Goal: Transaction & Acquisition: Book appointment/travel/reservation

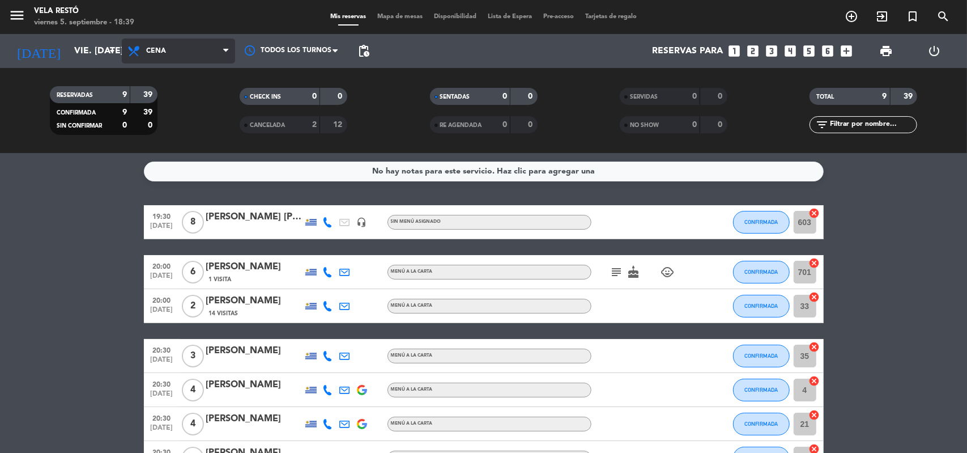
click at [171, 54] on span "Cena" at bounding box center [178, 51] width 113 height 25
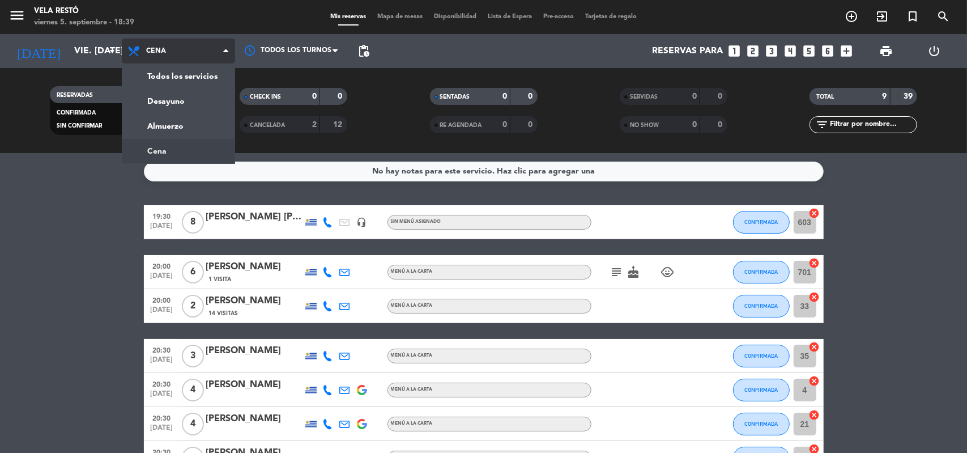
click at [171, 54] on span "Cena" at bounding box center [178, 51] width 113 height 25
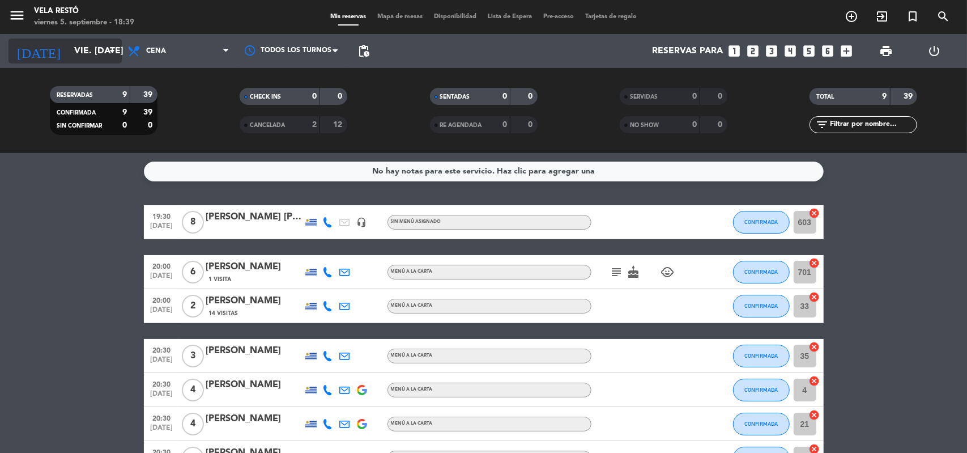
click at [87, 56] on input "vie. [DATE]" at bounding box center [129, 51] width 120 height 22
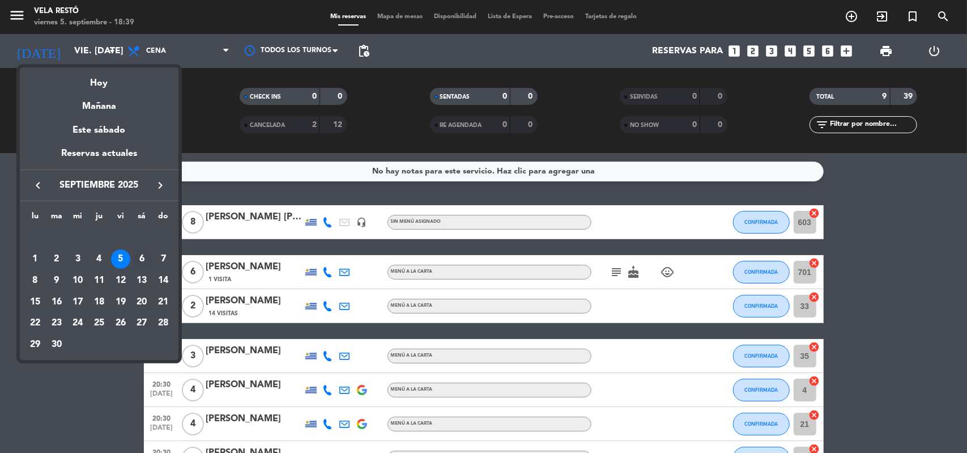
click at [138, 251] on div "6" at bounding box center [141, 258] width 19 height 19
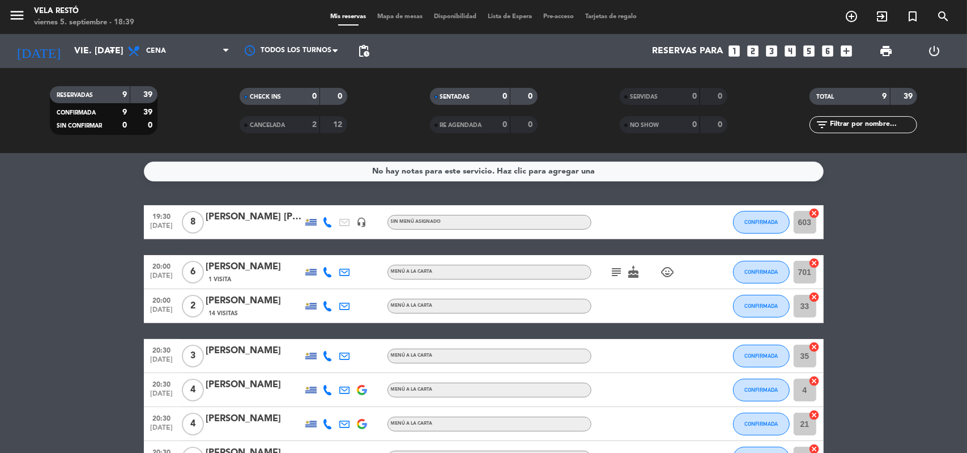
type input "sáb. [DATE]"
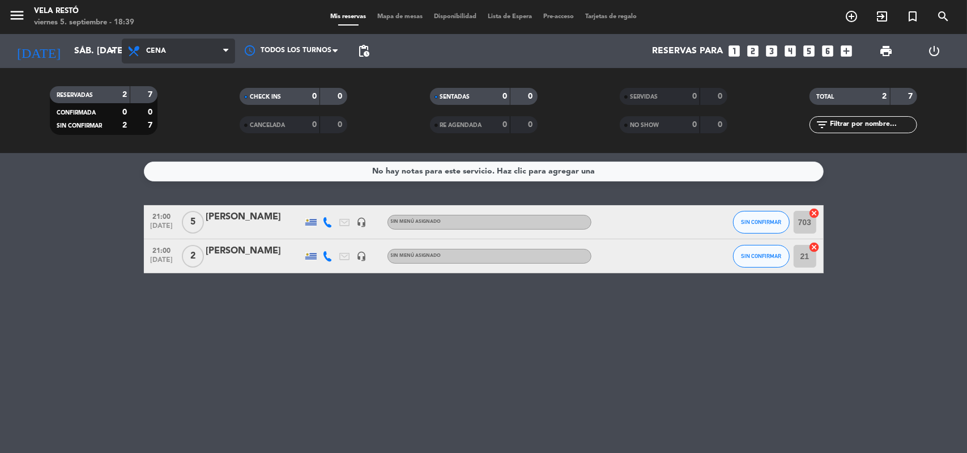
click at [143, 47] on span "Cena" at bounding box center [178, 51] width 113 height 25
click at [159, 124] on div "menu Vela Restó viernes 5. septiembre - 18:39 Mis reservas Mapa de mesas Dispon…" at bounding box center [483, 76] width 967 height 153
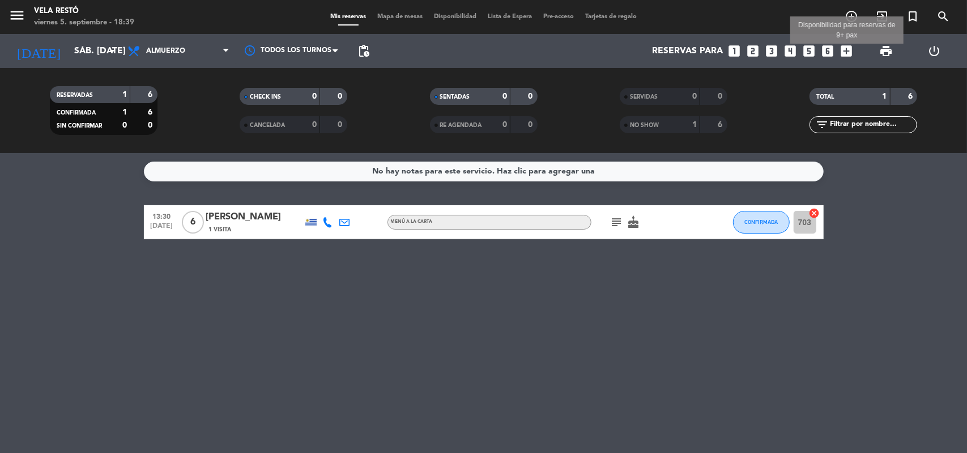
click at [840, 49] on icon "add_box" at bounding box center [847, 51] width 15 height 15
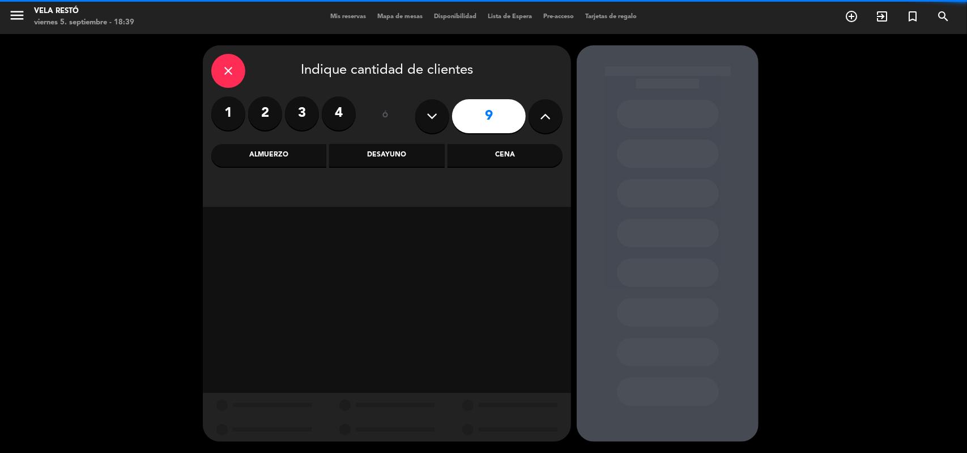
click at [561, 117] on button at bounding box center [546, 116] width 34 height 34
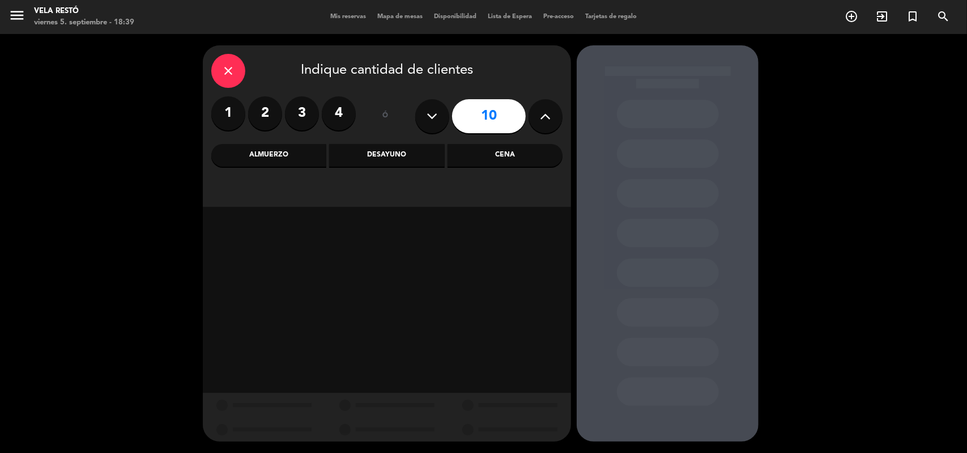
click at [555, 117] on button at bounding box center [546, 116] width 34 height 34
type input "12"
click at [247, 159] on div "Almuerzo" at bounding box center [268, 155] width 115 height 23
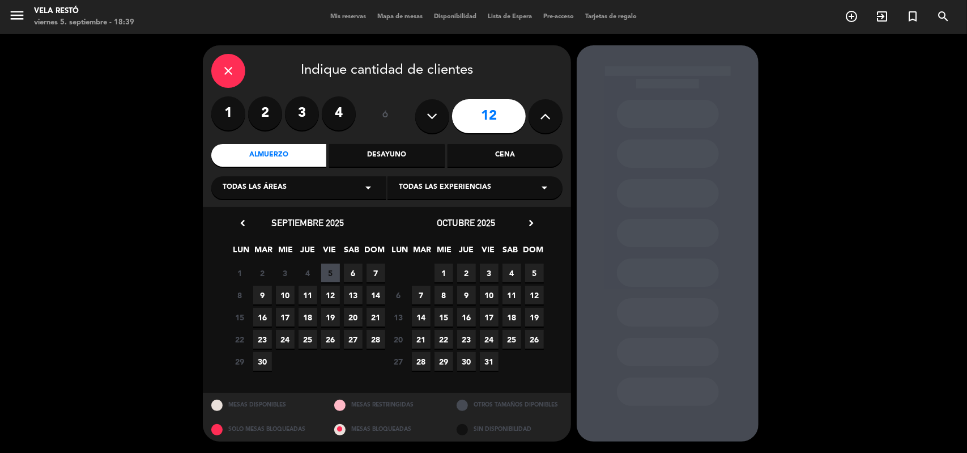
click at [346, 276] on span "6" at bounding box center [353, 273] width 19 height 19
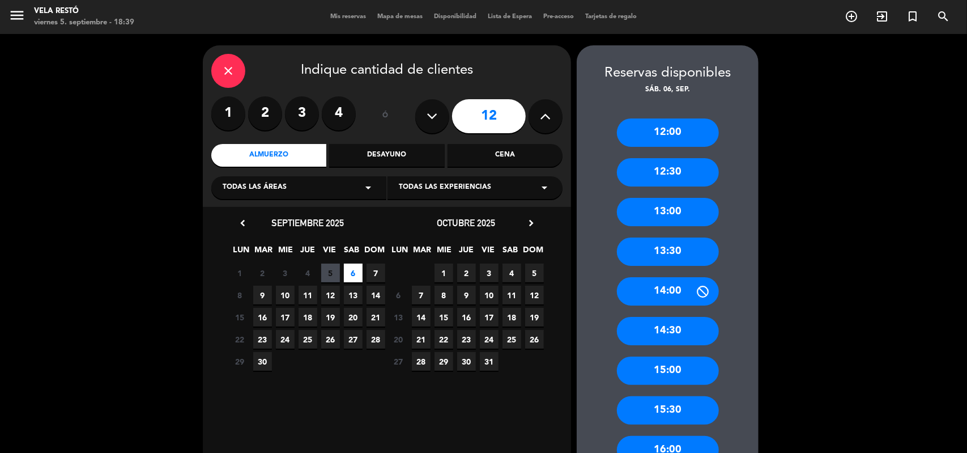
click at [688, 266] on div "12:00 12:30 13:00 13:30 14:00 14:30 15:00 15:30 16:00" at bounding box center [668, 286] width 182 height 380
click at [688, 262] on div "13:30" at bounding box center [668, 251] width 102 height 28
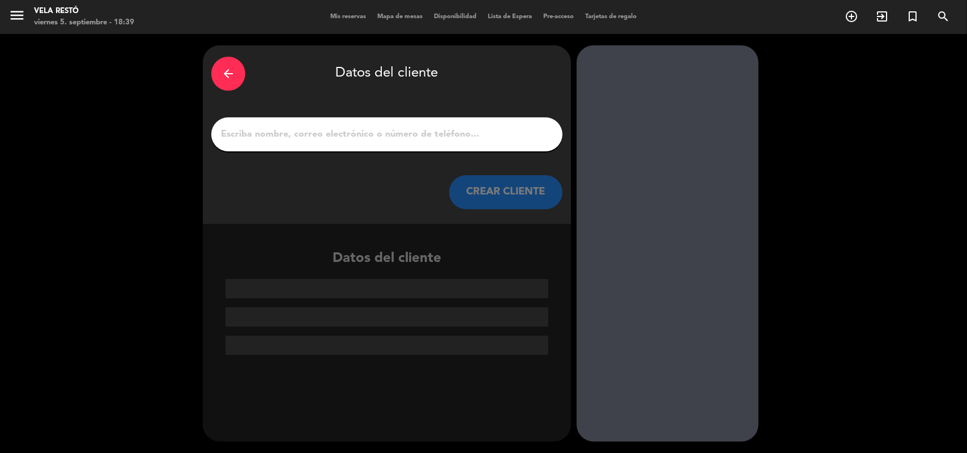
click at [355, 163] on div "arrow_back Datos del cliente CREAR CLIENTE" at bounding box center [387, 134] width 368 height 179
click at [358, 139] on input "1" at bounding box center [387, 134] width 334 height 16
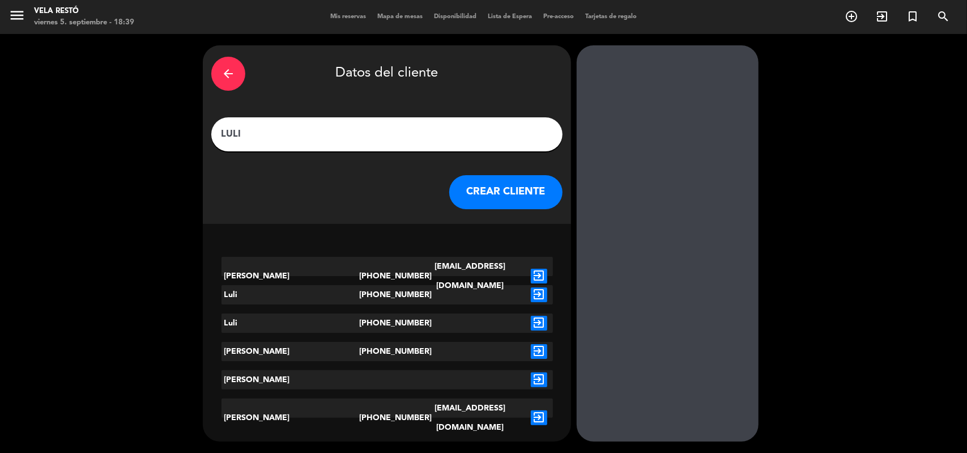
type input "LULI"
click at [434, 296] on div at bounding box center [470, 294] width 111 height 19
click at [542, 291] on icon "exit_to_app" at bounding box center [539, 294] width 16 height 15
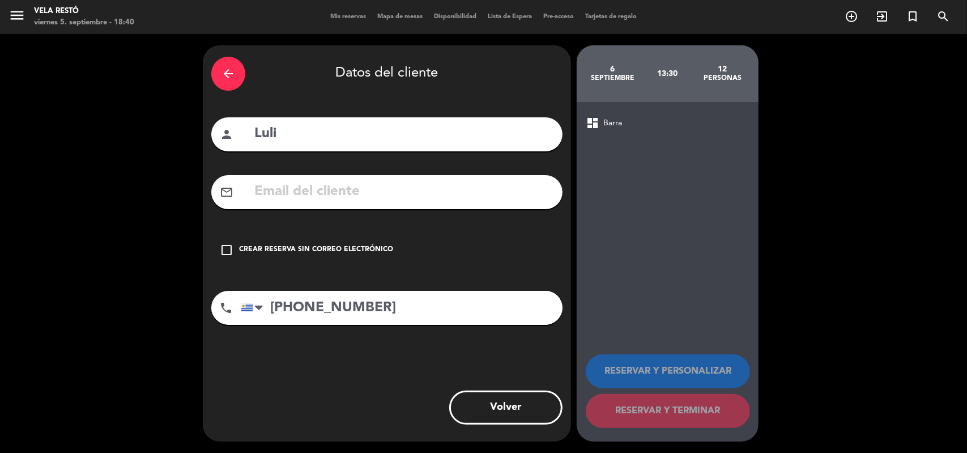
click at [226, 244] on icon "check_box_outline_blank" at bounding box center [227, 250] width 14 height 14
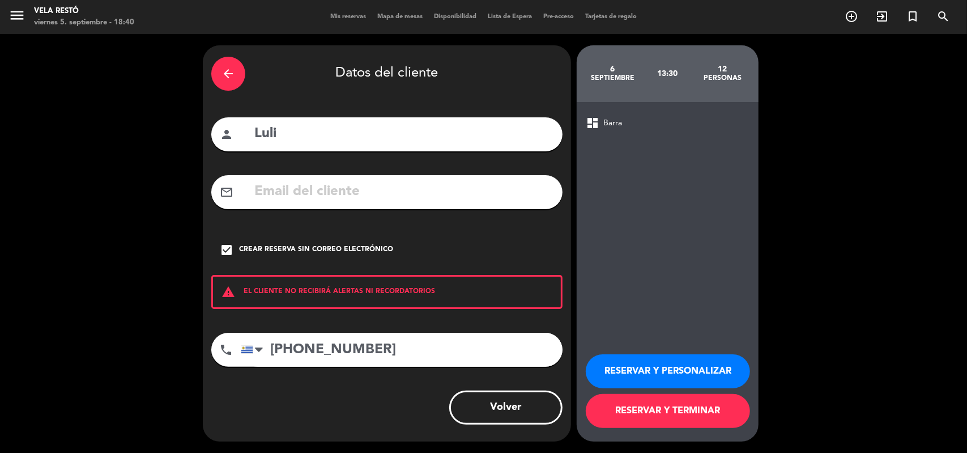
click at [672, 409] on button "RESERVAR Y TERMINAR" at bounding box center [668, 411] width 164 height 34
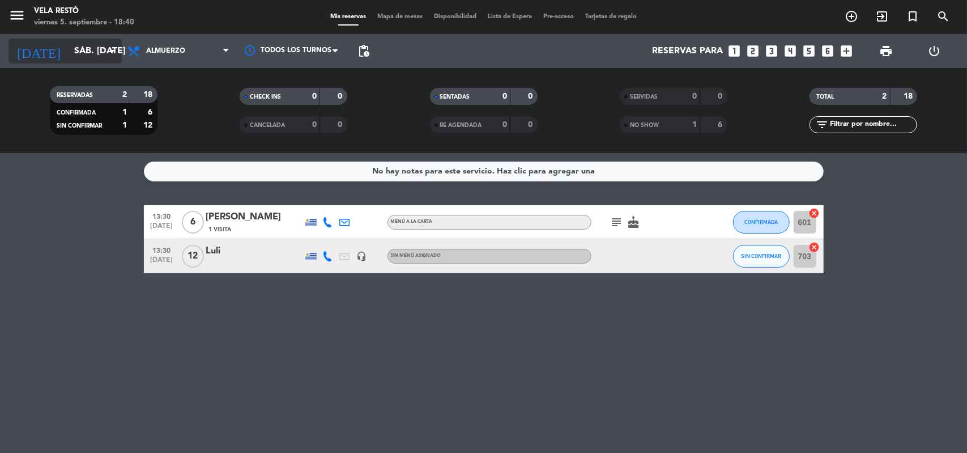
click at [80, 48] on input "sáb. [DATE]" at bounding box center [129, 51] width 120 height 22
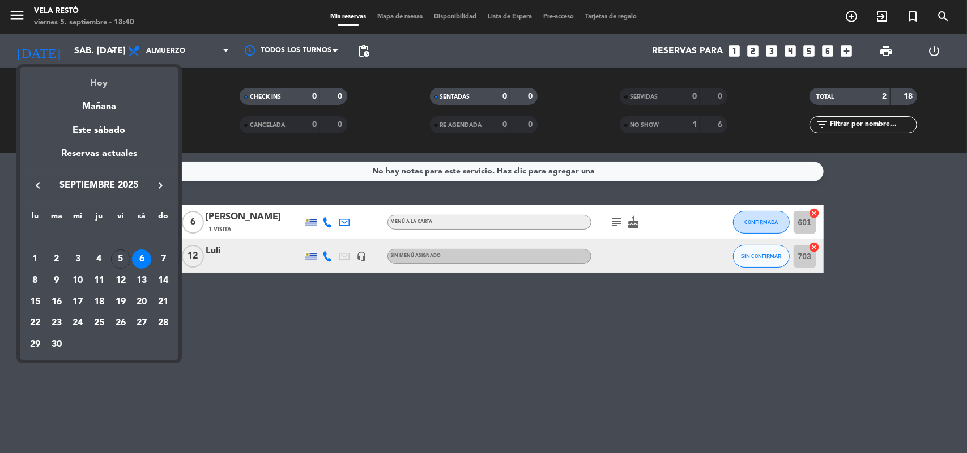
click at [110, 79] on div "Hoy" at bounding box center [99, 78] width 159 height 23
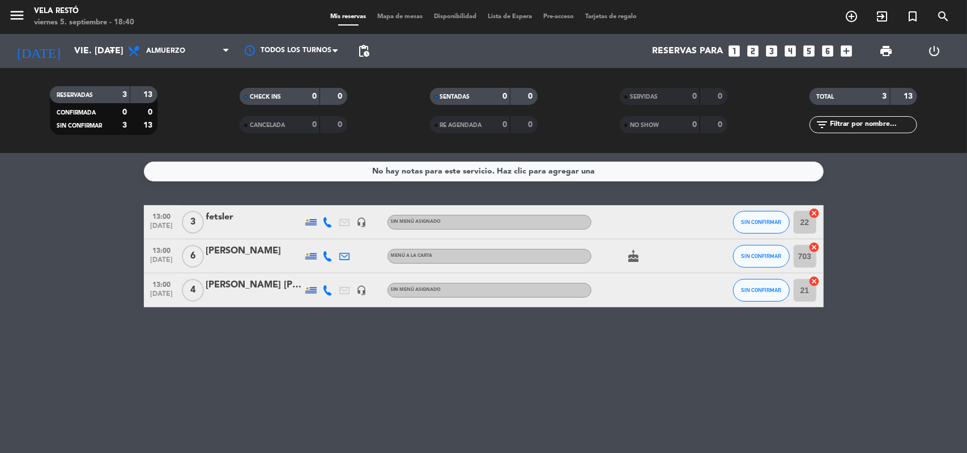
click at [141, 69] on div "RESERVADAS 3 13 CONFIRMADA 0 0 SIN CONFIRMAR 3 13 CHECK INS 0 0 CANCELADA 0 0 S…" at bounding box center [483, 110] width 967 height 85
click at [187, 40] on span "Almuerzo" at bounding box center [178, 51] width 113 height 25
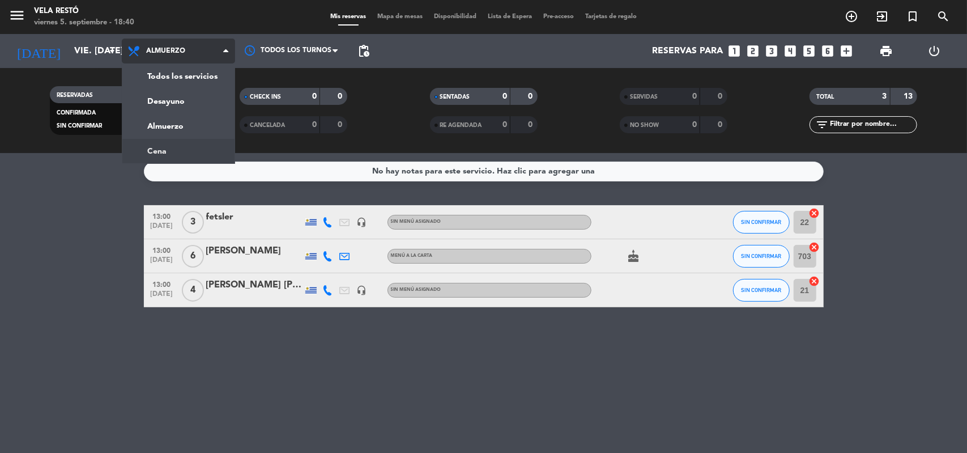
click at [171, 151] on div "menu Vela Restó viernes 5. septiembre - 18:40 Mis reservas Mapa de mesas Dispon…" at bounding box center [483, 76] width 967 height 153
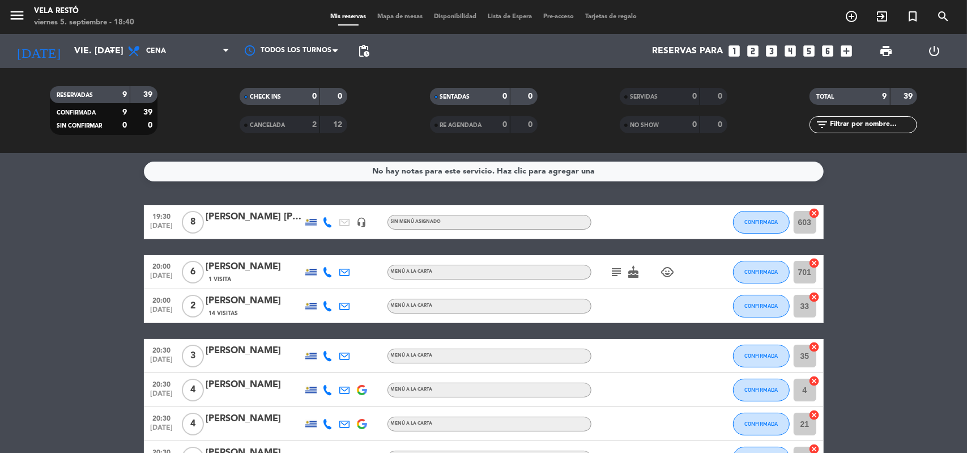
click at [204, 103] on filter-checkbox "CHECK INS 0 0" at bounding box center [293, 96] width 190 height 17
click at [116, 46] on icon "arrow_drop_down" at bounding box center [112, 51] width 14 height 14
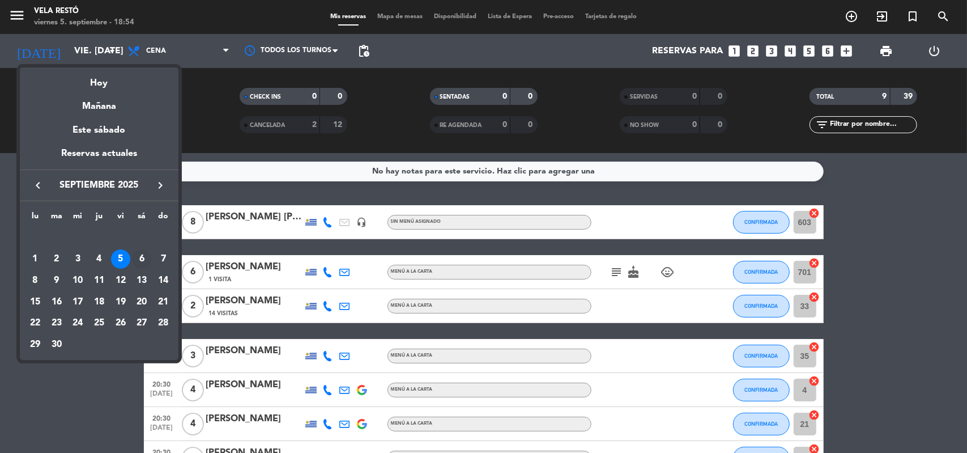
click at [147, 265] on div "6" at bounding box center [141, 258] width 19 height 19
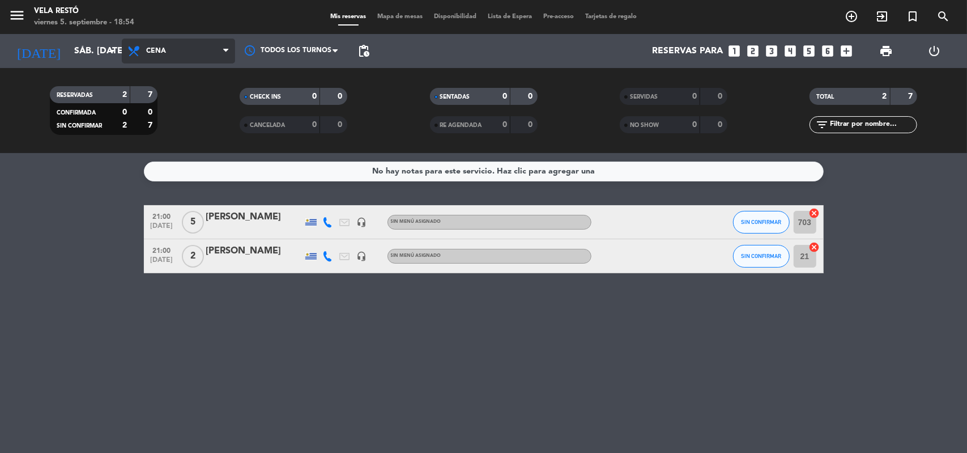
click at [226, 57] on span "Cena" at bounding box center [178, 51] width 113 height 25
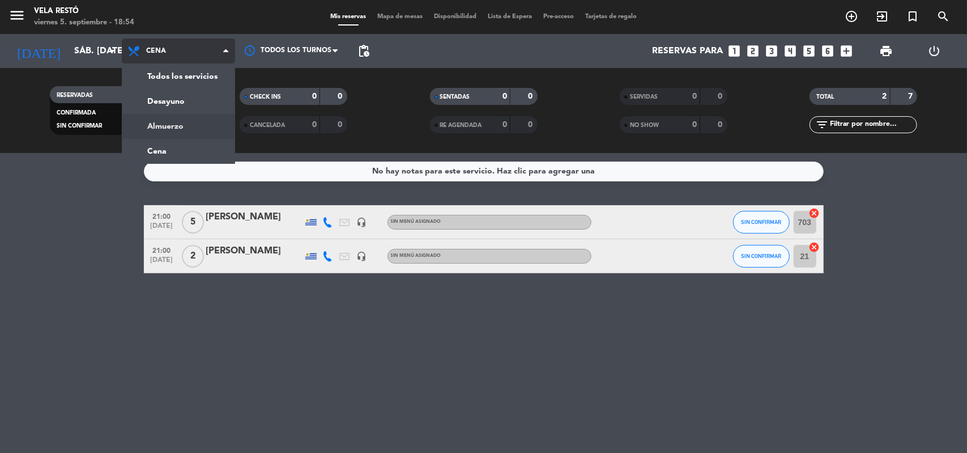
click at [211, 133] on div "menu Vela Restó viernes 5. septiembre - 18:54 Mis reservas Mapa de mesas Dispon…" at bounding box center [483, 76] width 967 height 153
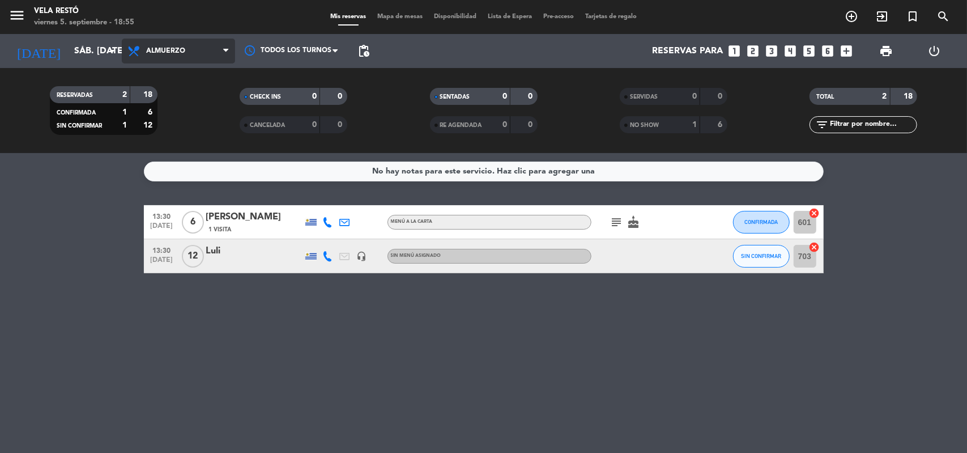
click at [198, 41] on span "Almuerzo" at bounding box center [178, 51] width 113 height 25
click at [185, 149] on div "menu Vela Restó viernes 5. septiembre - 18:55 Mis reservas Mapa de mesas Dispon…" at bounding box center [483, 76] width 967 height 153
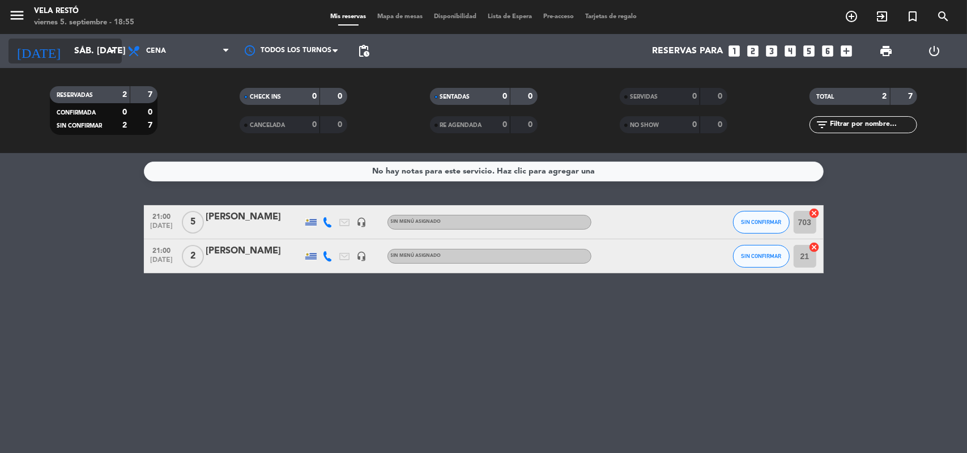
click at [76, 52] on input "sáb. [DATE]" at bounding box center [129, 51] width 120 height 22
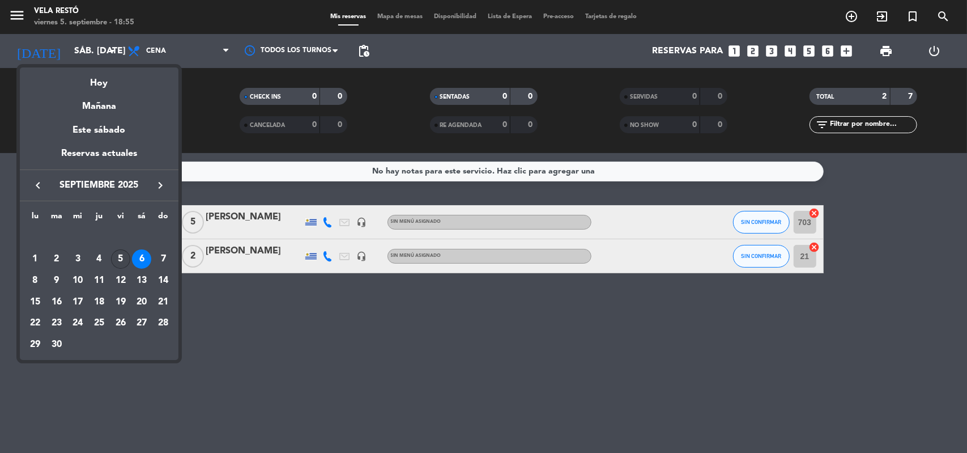
click at [122, 256] on div "5" at bounding box center [120, 258] width 19 height 19
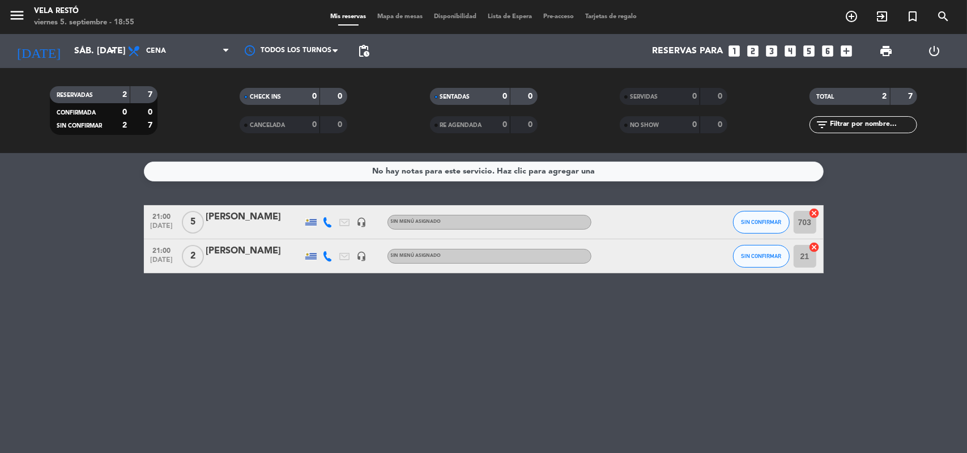
type input "vie. [DATE]"
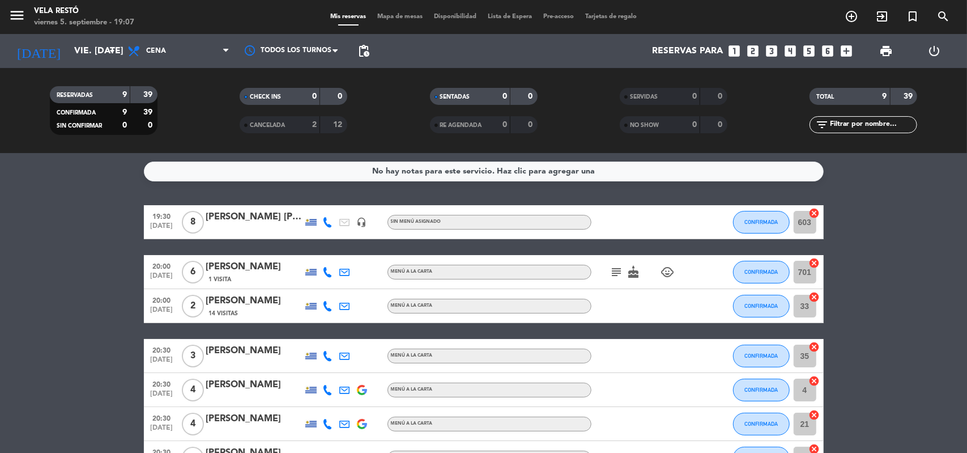
scroll to position [57, 0]
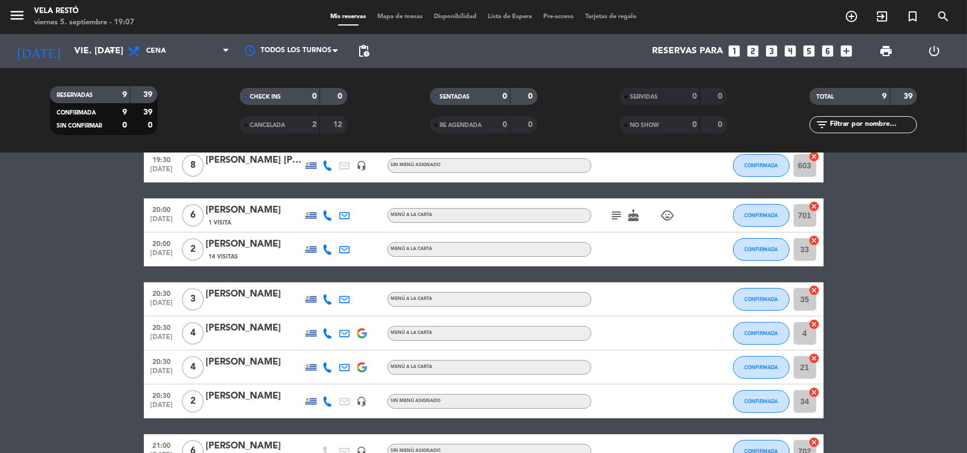
click at [629, 216] on icon "cake" at bounding box center [634, 216] width 14 height 14
click at [609, 214] on span "subject" at bounding box center [617, 216] width 17 height 14
click at [615, 214] on icon "subject" at bounding box center [617, 216] width 14 height 14
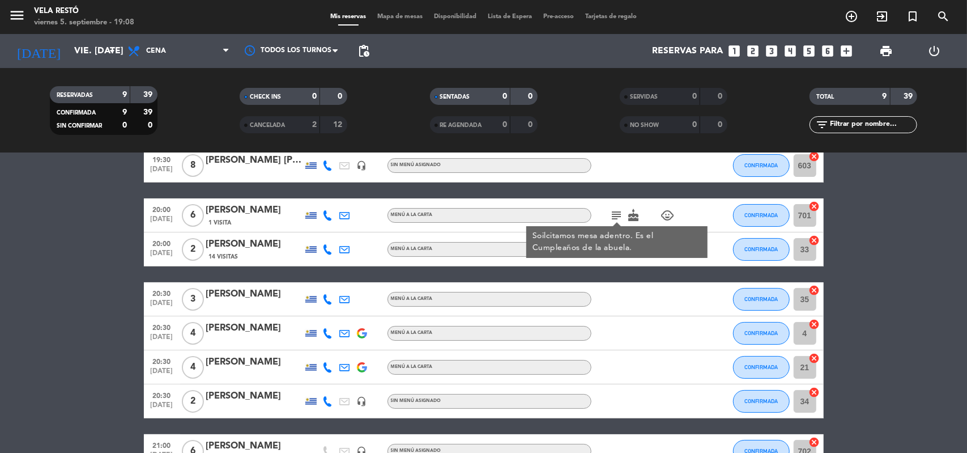
click at [663, 217] on icon "child_care" at bounding box center [668, 216] width 14 height 14
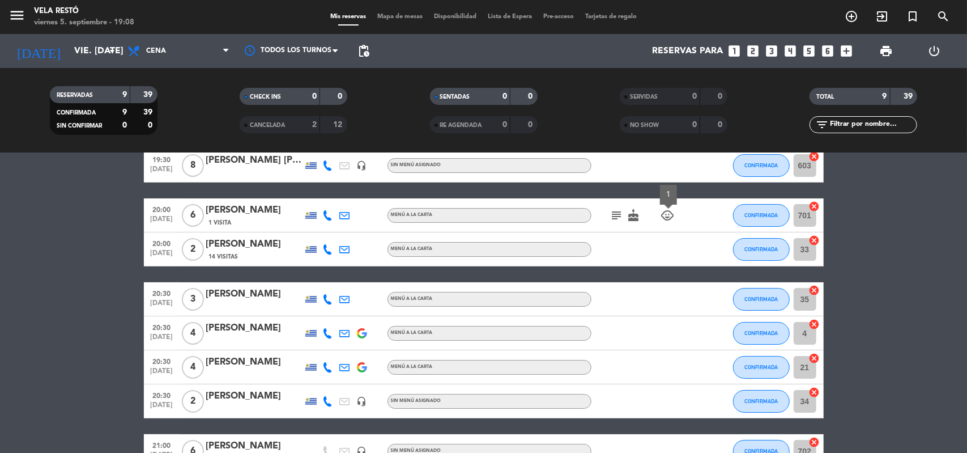
click at [631, 202] on div "subject cake child_care 1" at bounding box center [643, 214] width 102 height 33
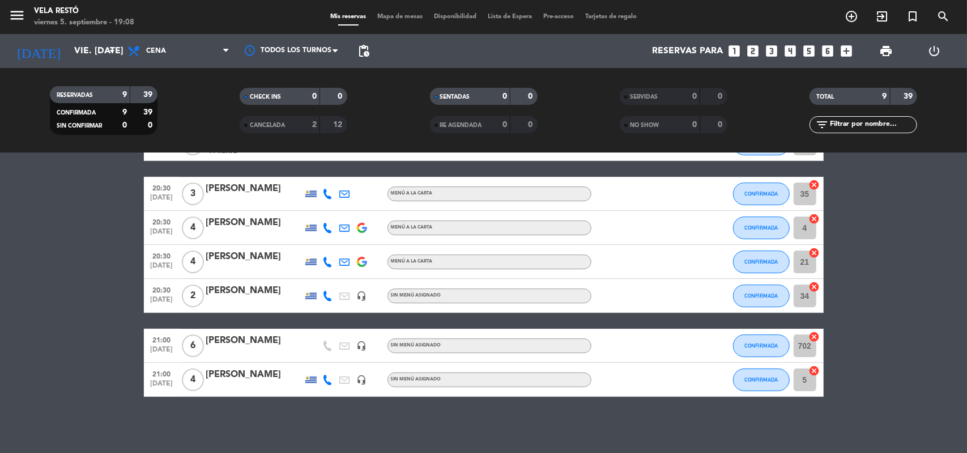
scroll to position [0, 0]
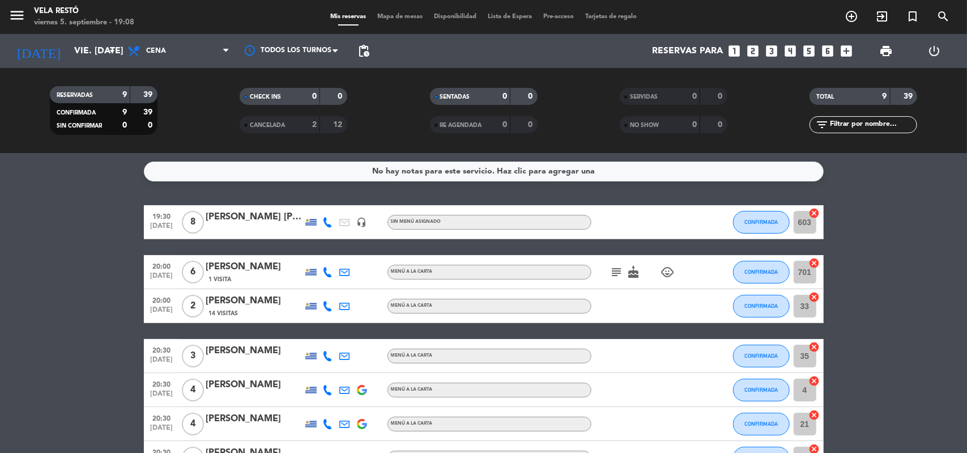
click at [246, 261] on div "[PERSON_NAME]" at bounding box center [254, 267] width 96 height 15
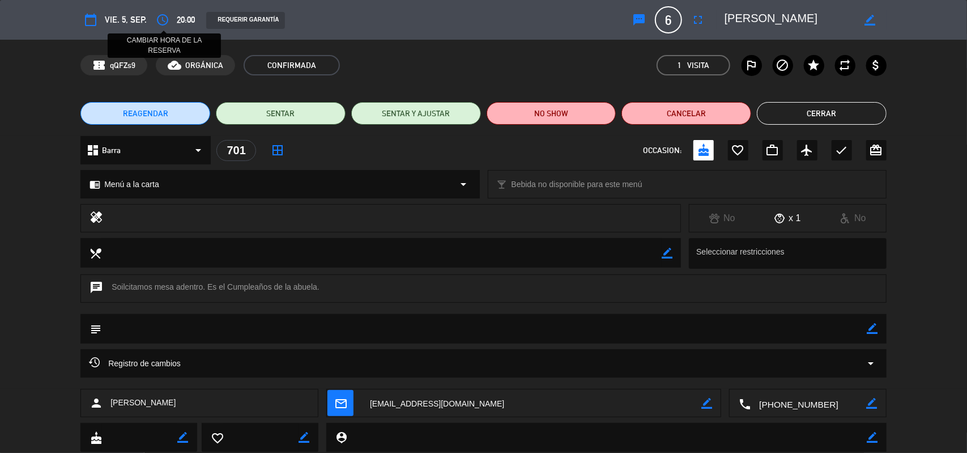
click at [167, 22] on icon "access_time" at bounding box center [163, 20] width 14 height 14
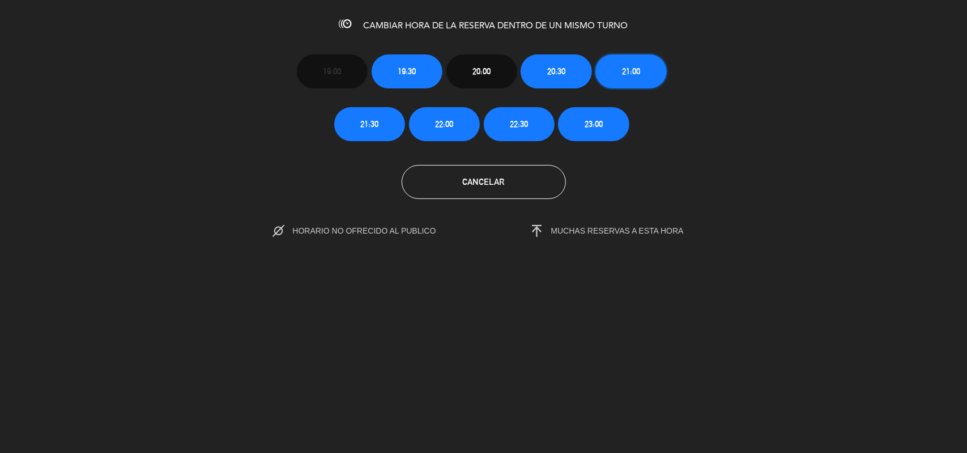
click at [645, 67] on button "21:00" at bounding box center [631, 71] width 71 height 34
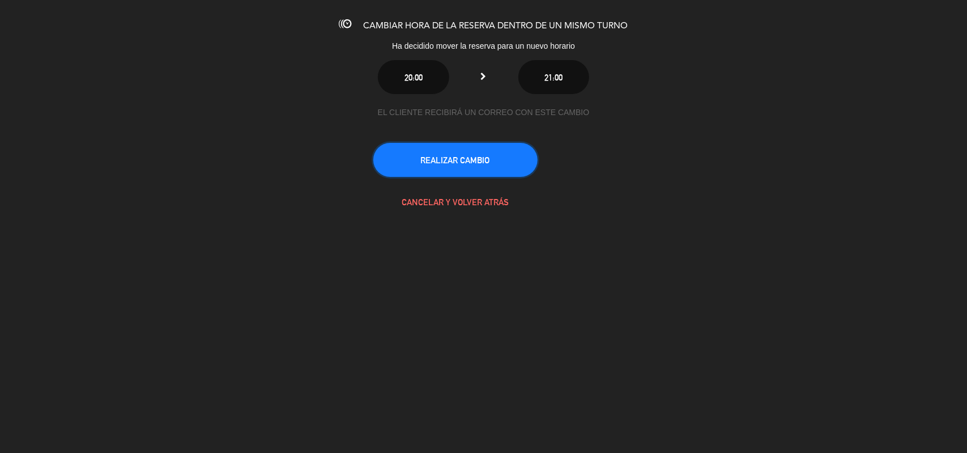
click at [473, 170] on button "REALIZAR CAMBIO" at bounding box center [455, 160] width 164 height 34
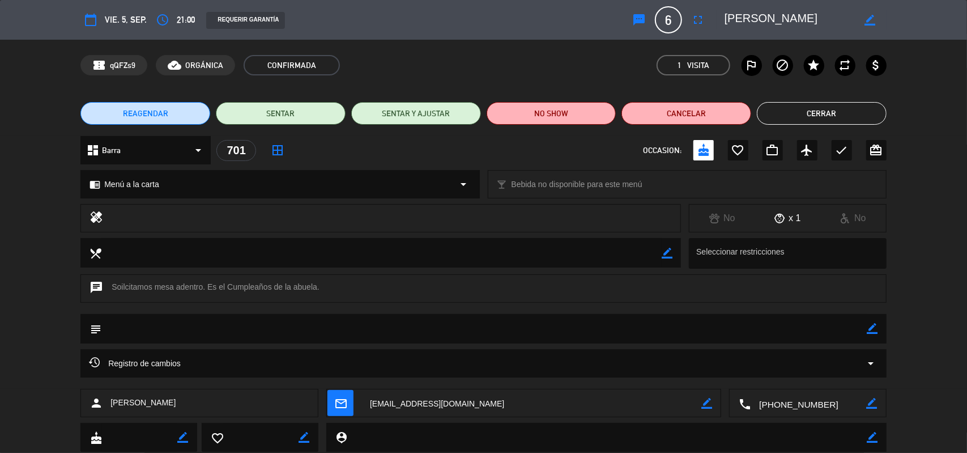
click at [819, 111] on button "Cerrar" at bounding box center [822, 113] width 130 height 23
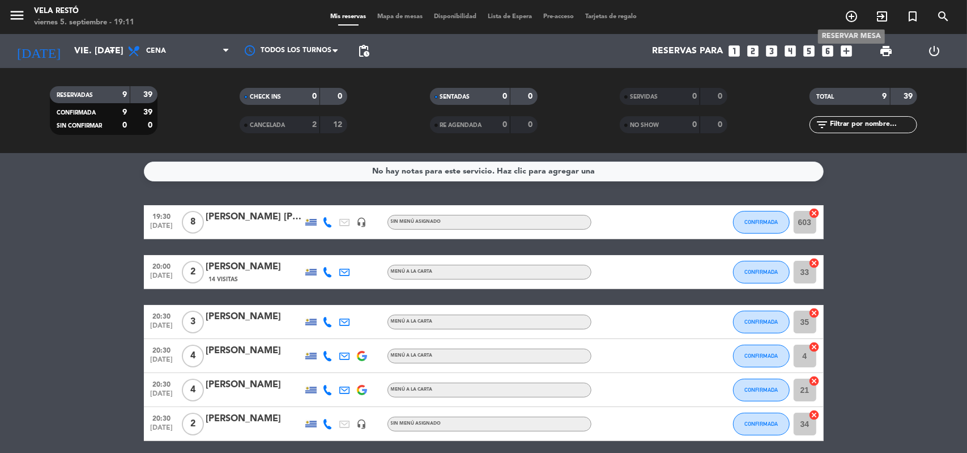
click at [854, 23] on icon "add_circle_outline" at bounding box center [852, 17] width 14 height 14
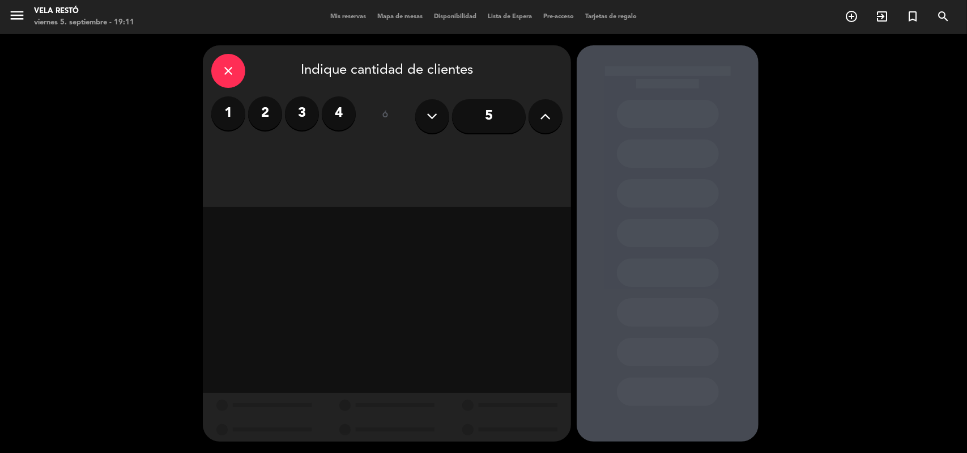
click at [281, 113] on label "2" at bounding box center [265, 113] width 34 height 34
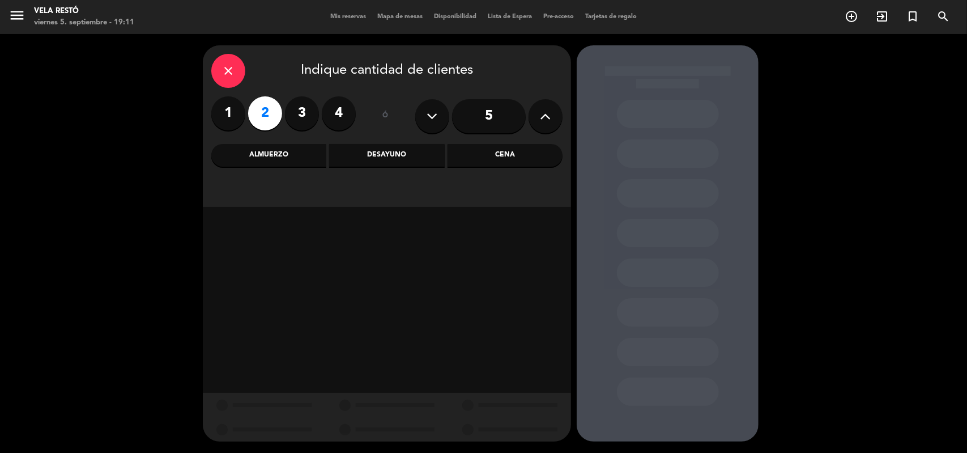
click at [512, 157] on div "Cena" at bounding box center [505, 155] width 115 height 23
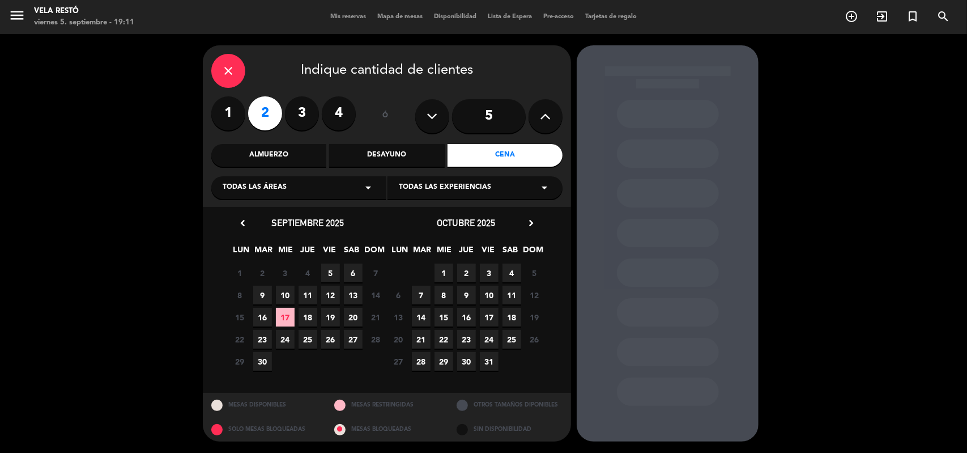
click at [331, 278] on span "5" at bounding box center [330, 273] width 19 height 19
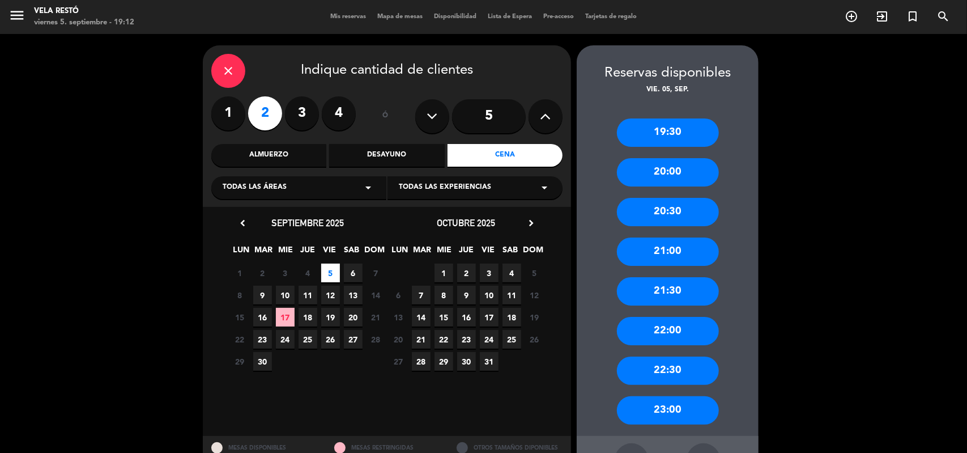
click at [652, 296] on div "21:30" at bounding box center [668, 291] width 102 height 28
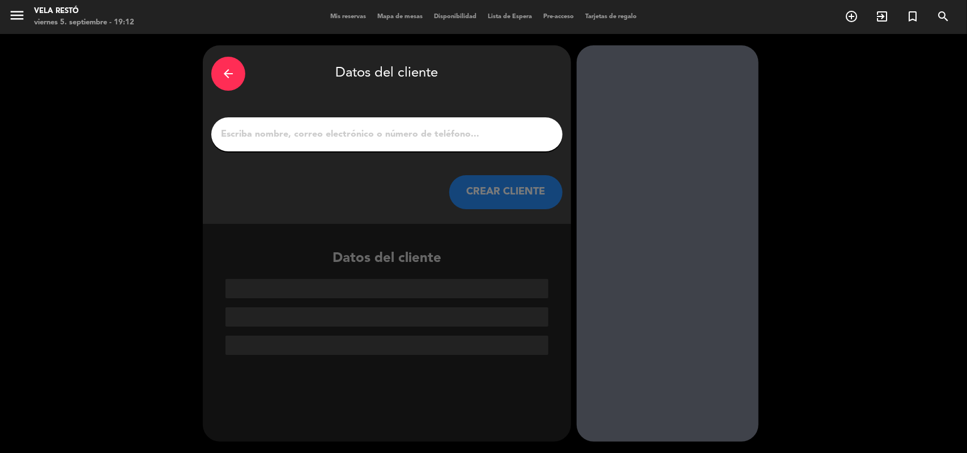
click at [343, 147] on div at bounding box center [386, 134] width 351 height 34
click at [368, 106] on div "arrow_back Datos del cliente CREAR CLIENTE" at bounding box center [387, 134] width 368 height 179
click at [367, 134] on input "1" at bounding box center [387, 134] width 334 height 16
paste input "[PERSON_NAME]"
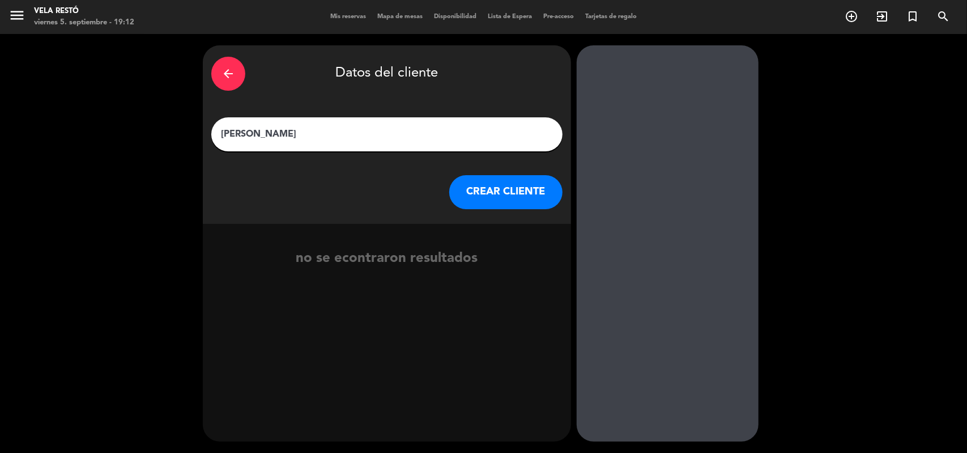
type input "[PERSON_NAME]"
click at [528, 186] on button "CREAR CLIENTE" at bounding box center [505, 192] width 113 height 34
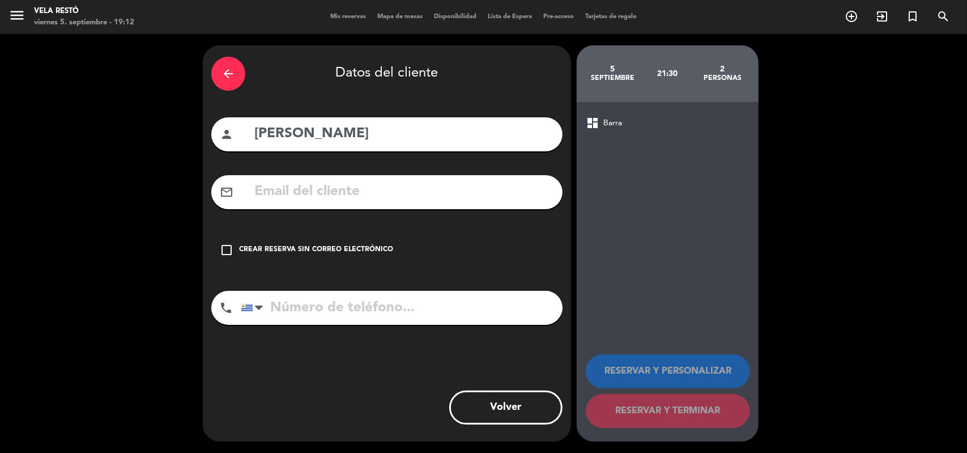
click at [229, 251] on icon "check_box_outline_blank" at bounding box center [227, 250] width 14 height 14
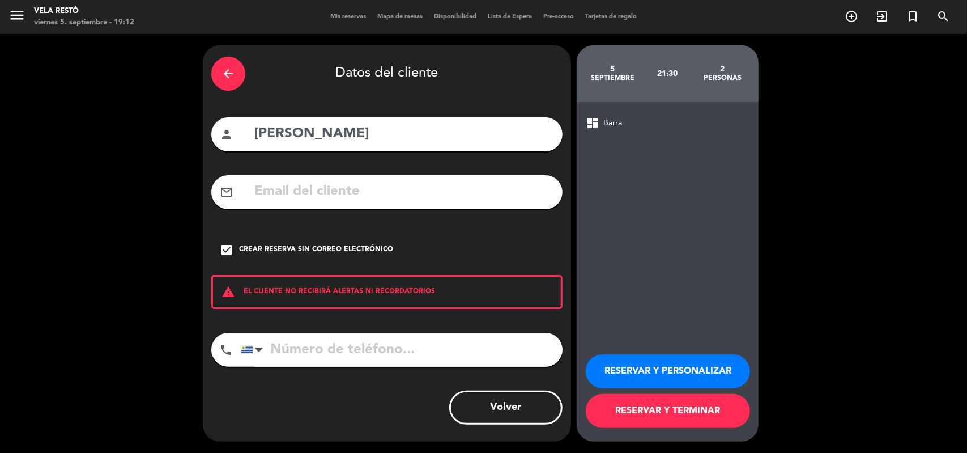
click at [332, 347] on input "tel" at bounding box center [402, 350] width 322 height 34
paste input "099642149"
type input "099642149"
click at [623, 407] on button "RESERVAR Y TERMINAR" at bounding box center [668, 411] width 164 height 34
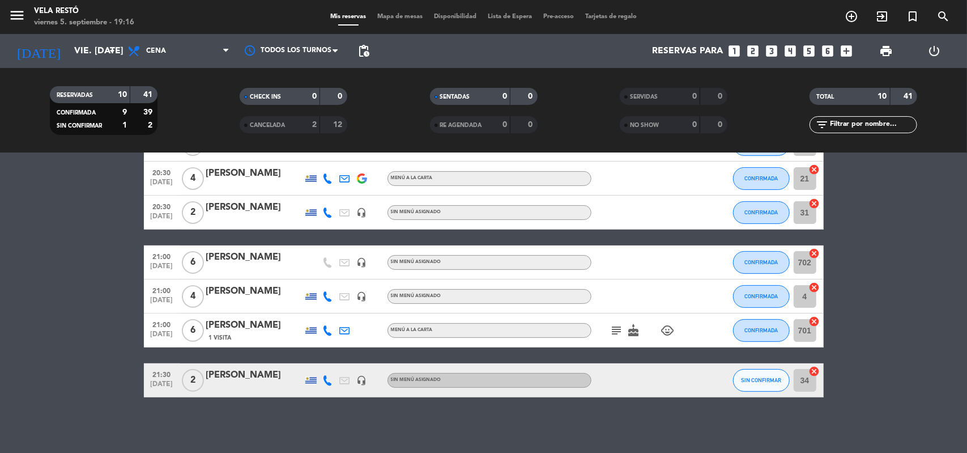
scroll to position [212, 0]
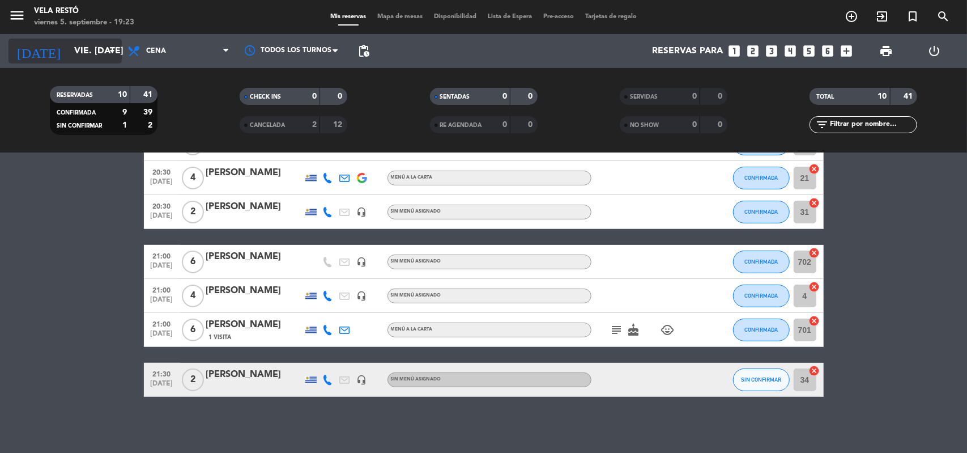
click at [107, 57] on icon "arrow_drop_down" at bounding box center [112, 51] width 14 height 14
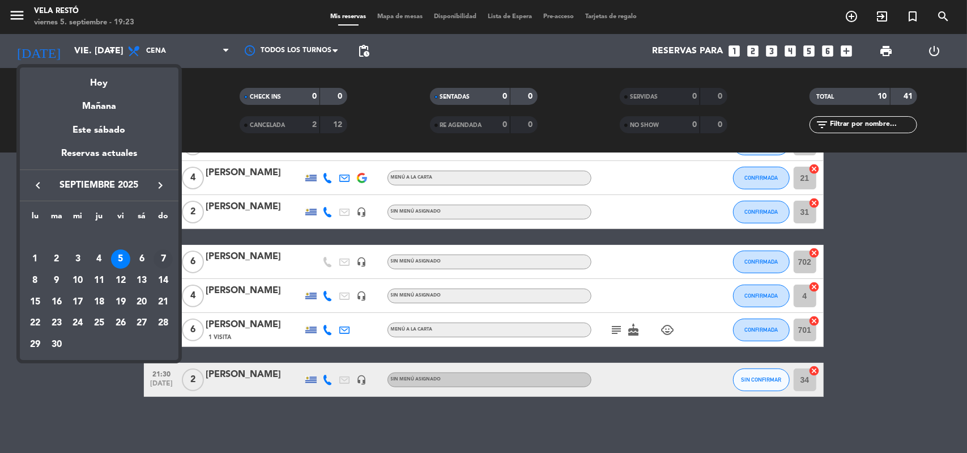
click at [156, 267] on td "7" at bounding box center [163, 259] width 22 height 22
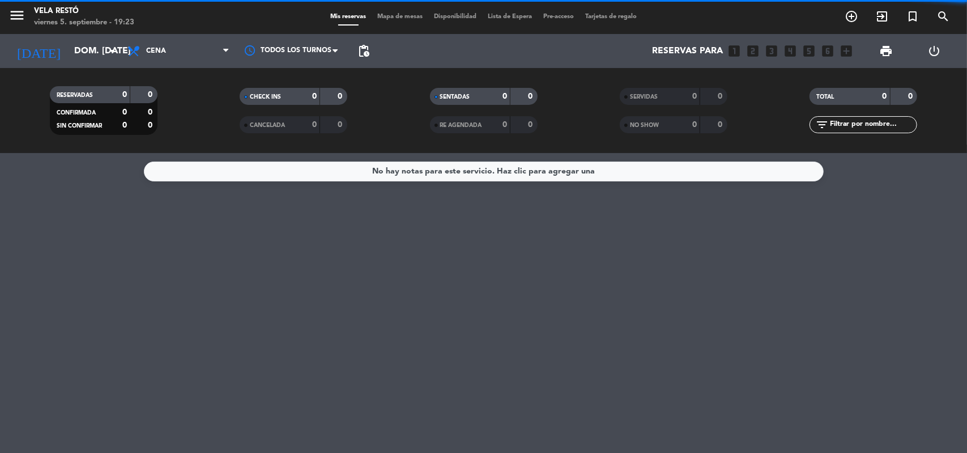
scroll to position [0, 0]
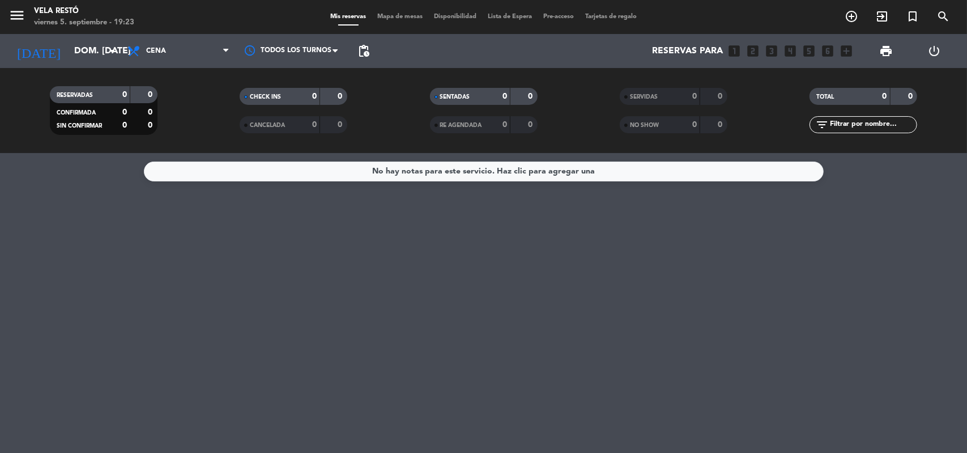
click at [690, 307] on div "No hay notas para este servicio. Haz clic para agregar una" at bounding box center [483, 303] width 967 height 300
click at [155, 48] on span "Cena" at bounding box center [156, 51] width 20 height 8
click at [195, 134] on div "menu Vela Restó viernes 5. septiembre - 19:23 Mis reservas Mapa de mesas Dispon…" at bounding box center [483, 76] width 967 height 153
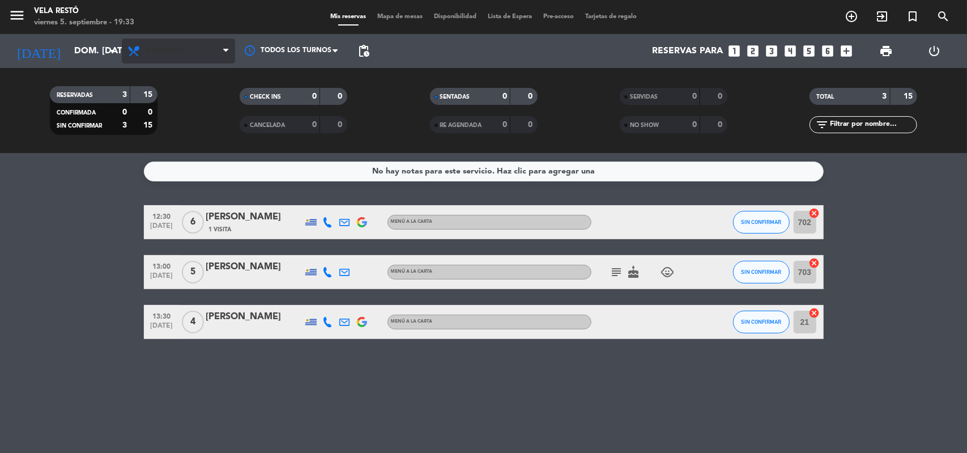
click at [182, 60] on span "Almuerzo" at bounding box center [178, 51] width 113 height 25
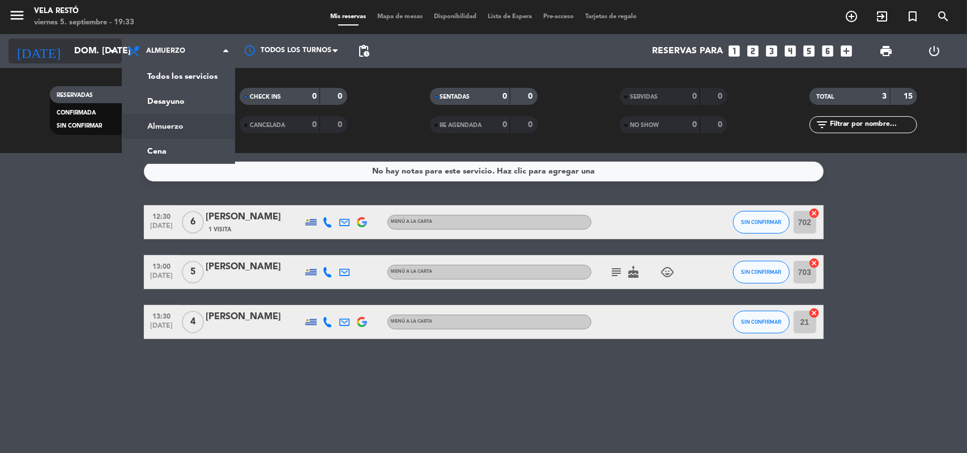
click at [69, 61] on input "dom. [DATE]" at bounding box center [129, 51] width 120 height 22
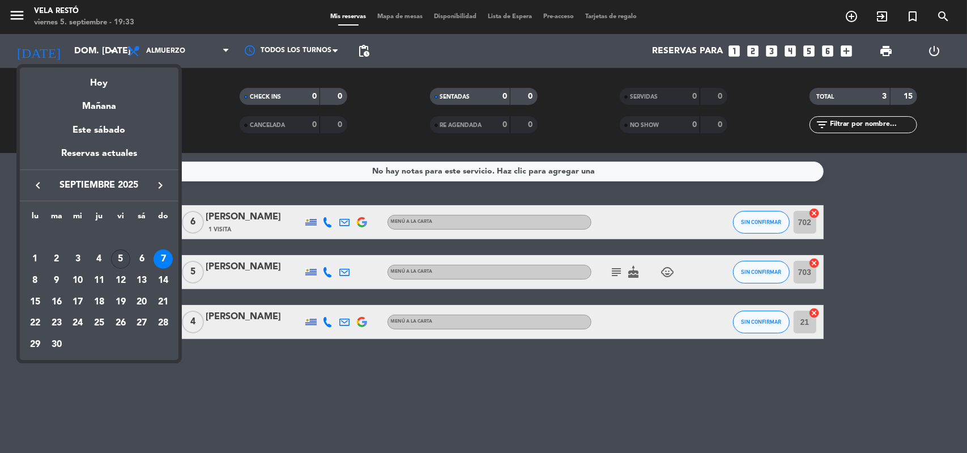
click at [114, 258] on div "5" at bounding box center [120, 258] width 19 height 19
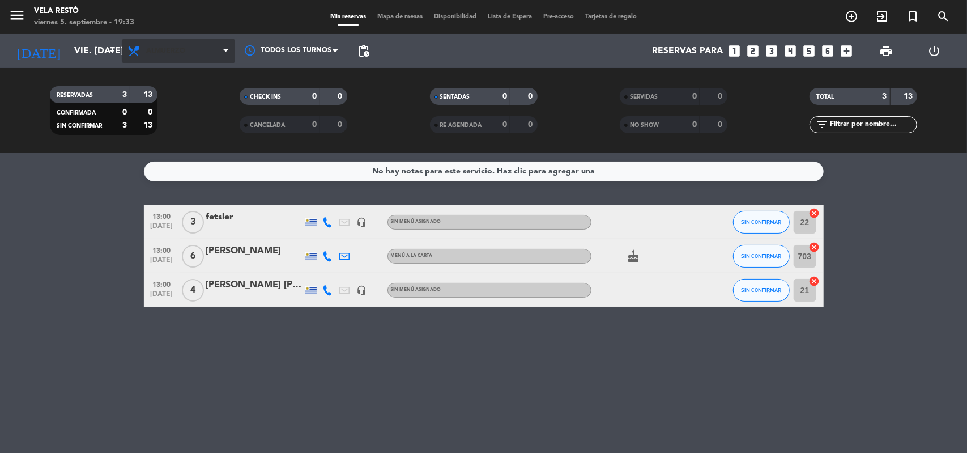
click at [175, 45] on span "Almuerzo" at bounding box center [178, 51] width 113 height 25
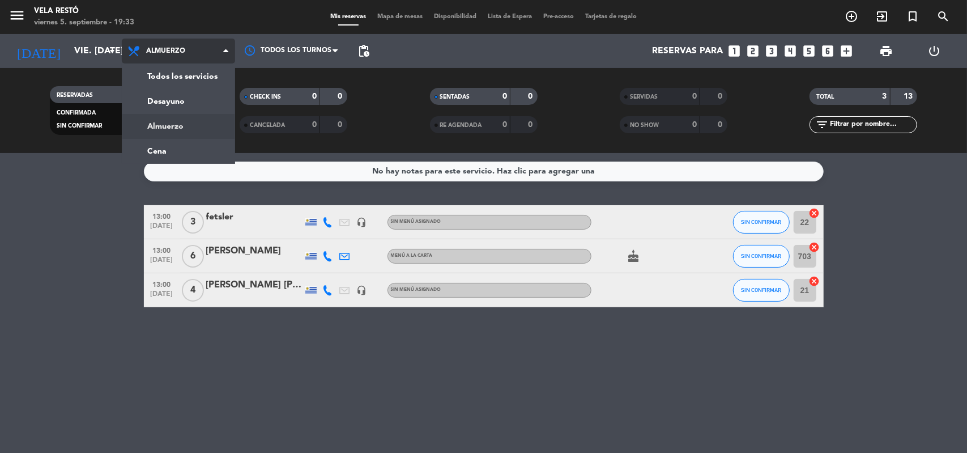
click at [178, 142] on div "menu Vela Restó viernes 5. septiembre - 19:33 Mis reservas Mapa de mesas Dispon…" at bounding box center [483, 76] width 967 height 153
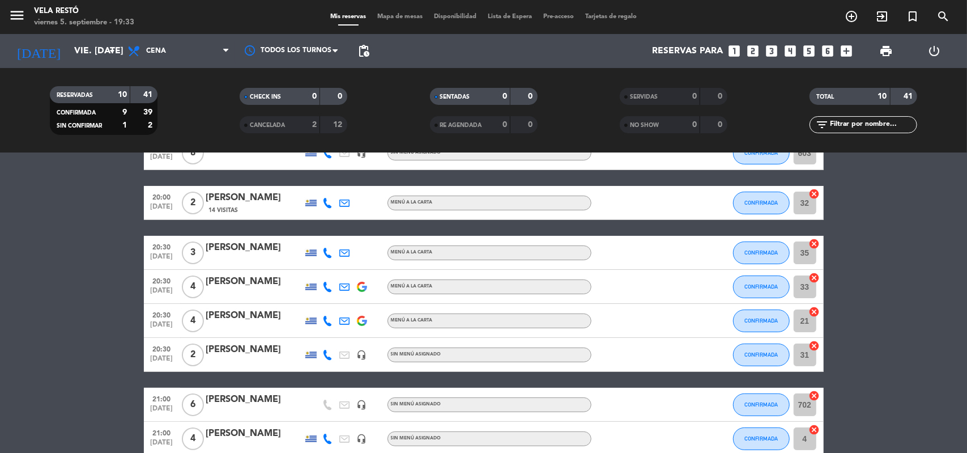
click at [162, 211] on span "[DATE]" at bounding box center [162, 209] width 28 height 13
click at [168, 199] on span "20:00" at bounding box center [162, 196] width 28 height 13
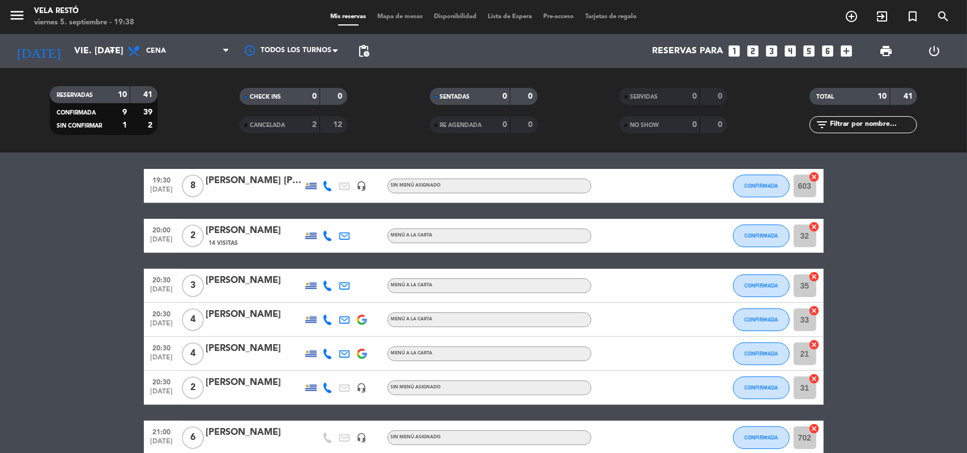
scroll to position [35, 0]
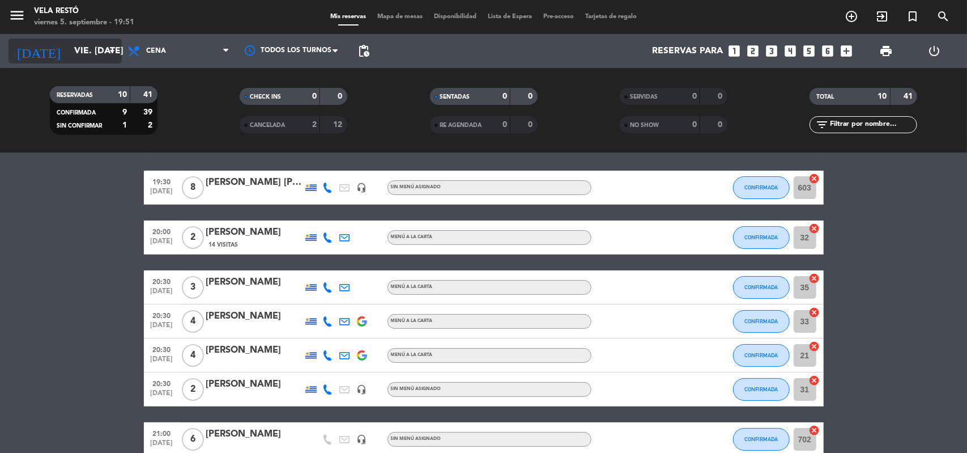
click at [122, 48] on span "Cena" at bounding box center [178, 51] width 113 height 25
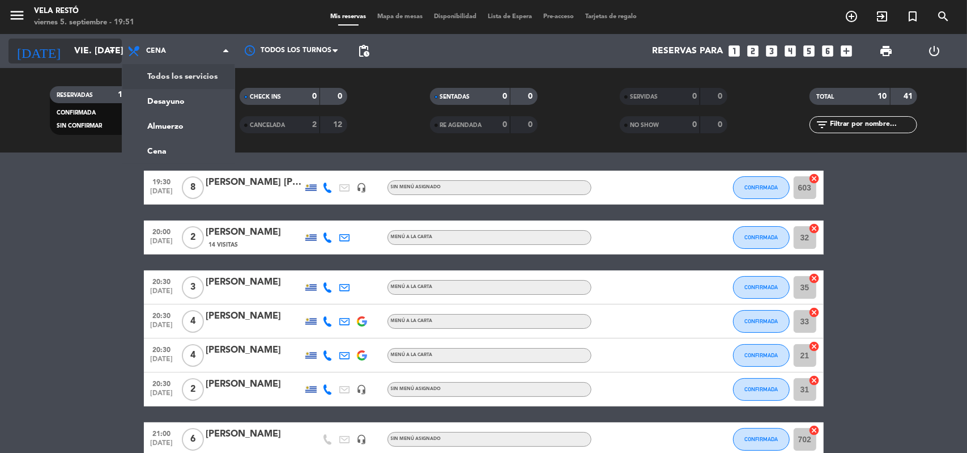
click at [100, 40] on input "vie. [DATE]" at bounding box center [129, 51] width 120 height 22
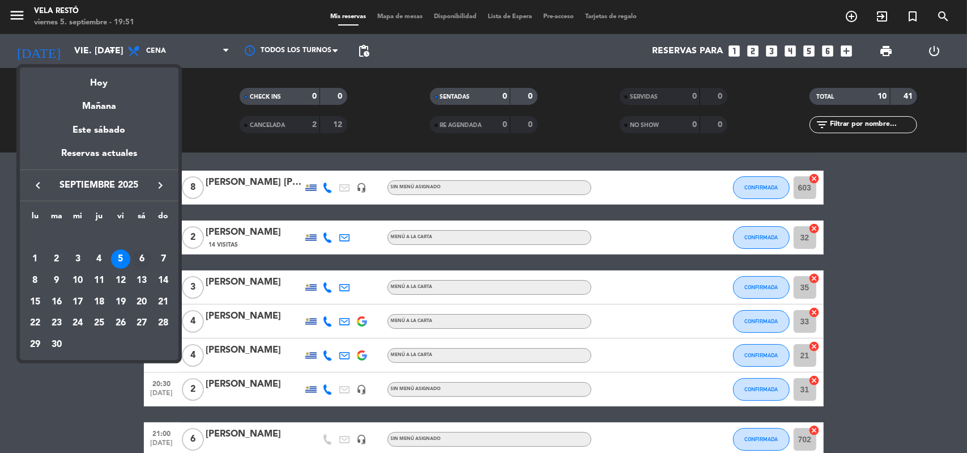
click at [148, 255] on div "6" at bounding box center [141, 258] width 19 height 19
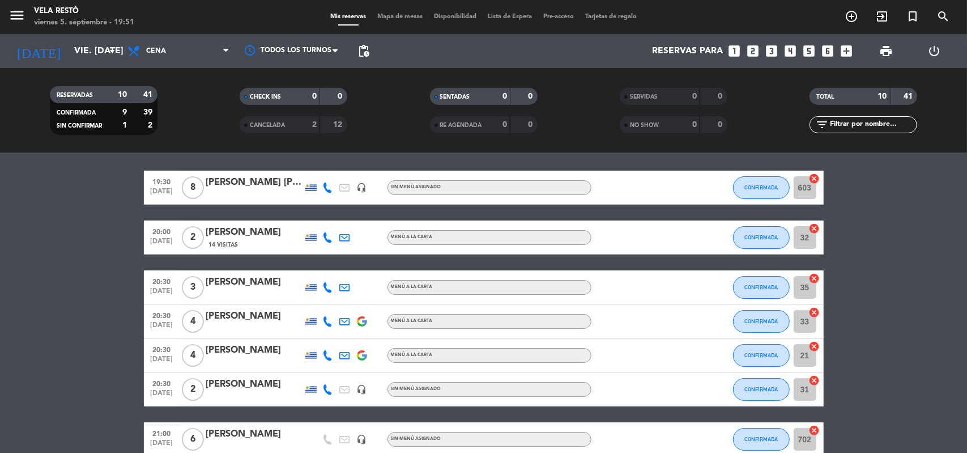
type input "sáb. [DATE]"
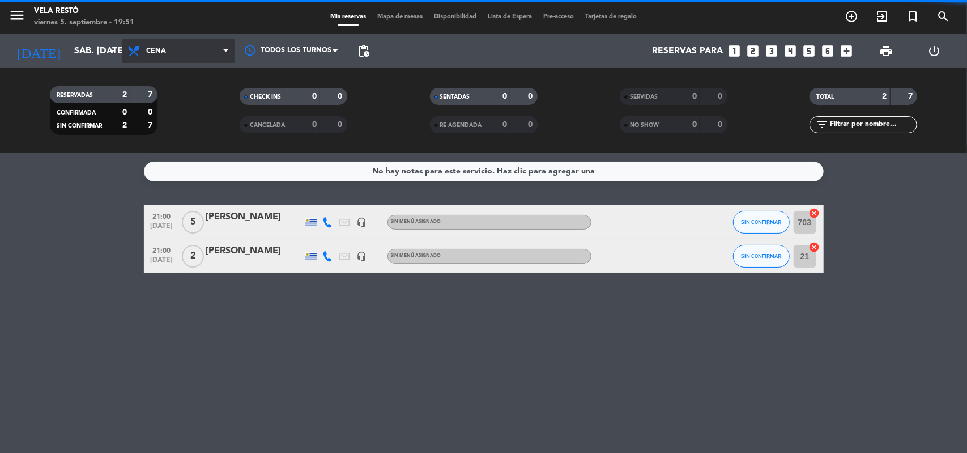
scroll to position [0, 0]
click at [160, 56] on span "Cena" at bounding box center [178, 51] width 113 height 25
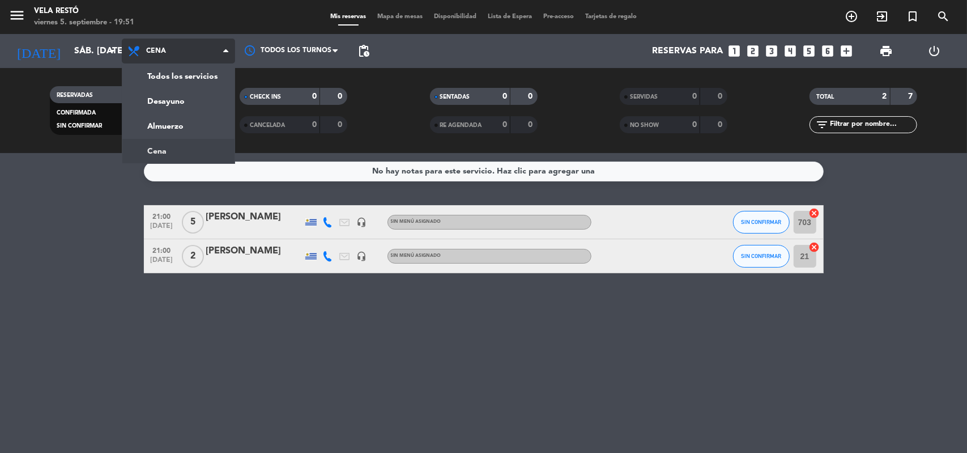
click at [160, 56] on span "Cena" at bounding box center [178, 51] width 113 height 25
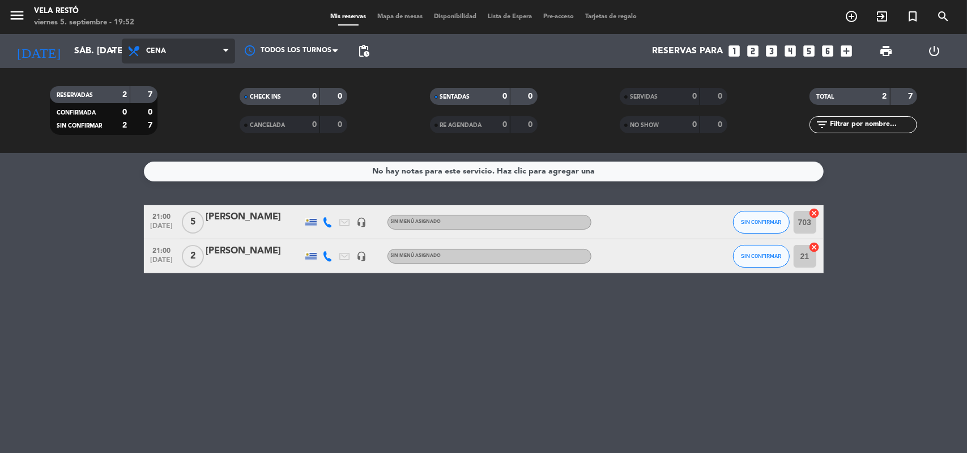
click at [154, 39] on span "Cena" at bounding box center [178, 51] width 113 height 25
click at [175, 150] on div "menu Vela Restó viernes 5. septiembre - 19:52 Mis reservas Mapa de mesas Dispon…" at bounding box center [483, 76] width 967 height 153
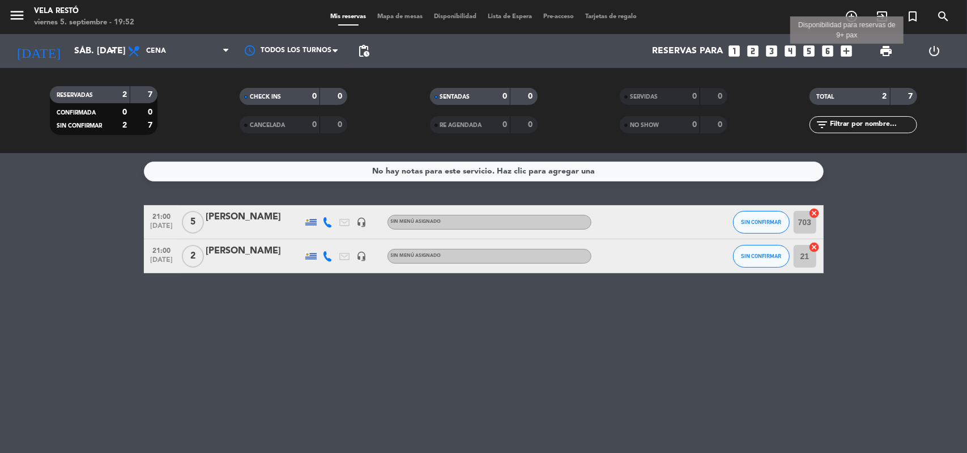
click at [849, 46] on icon "add_box" at bounding box center [847, 51] width 15 height 15
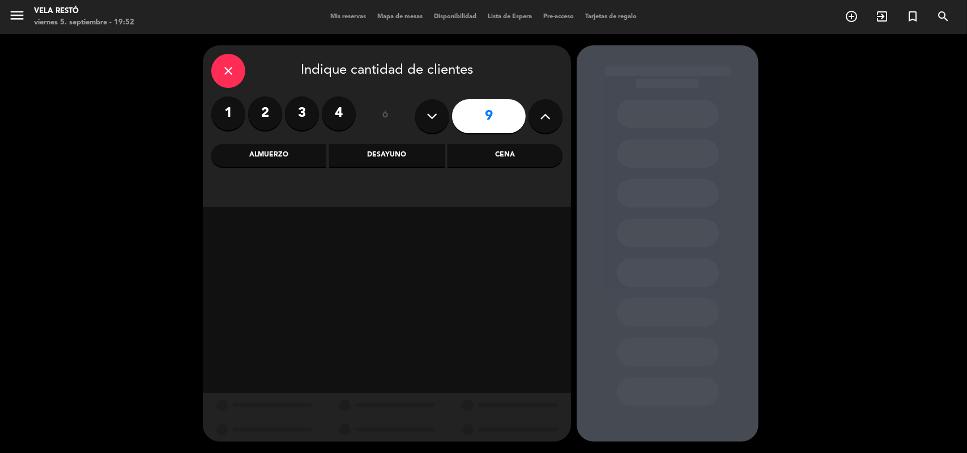
click at [436, 117] on icon at bounding box center [432, 116] width 11 height 17
click at [563, 117] on div "close Indique cantidad de clientes 1 2 3 4 ó 5 Almuerzo Desayuno Cena" at bounding box center [387, 126] width 368 height 162
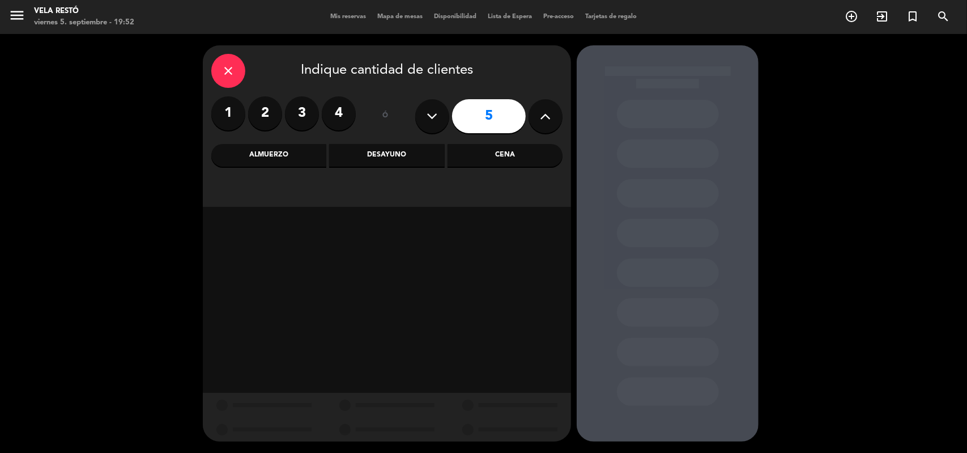
click at [546, 116] on icon at bounding box center [546, 116] width 11 height 17
type input "6"
click at [510, 156] on div "Cena" at bounding box center [505, 155] width 115 height 23
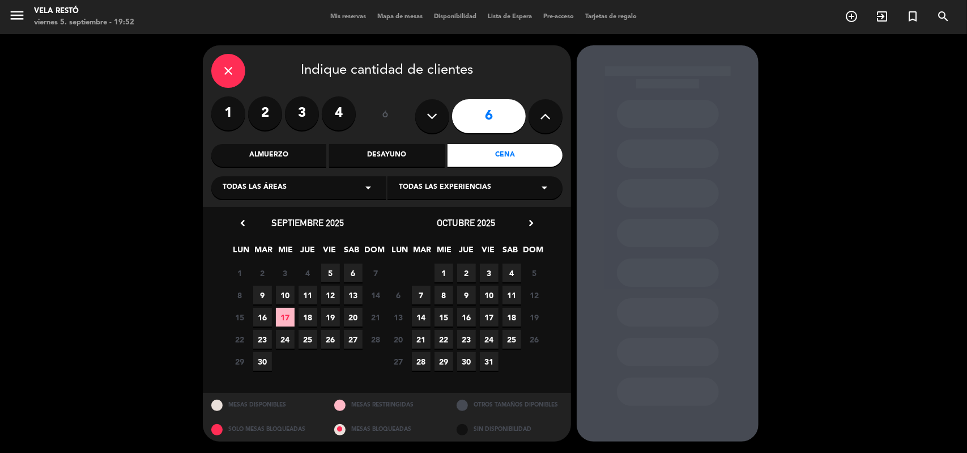
click at [352, 270] on span "6" at bounding box center [353, 273] width 19 height 19
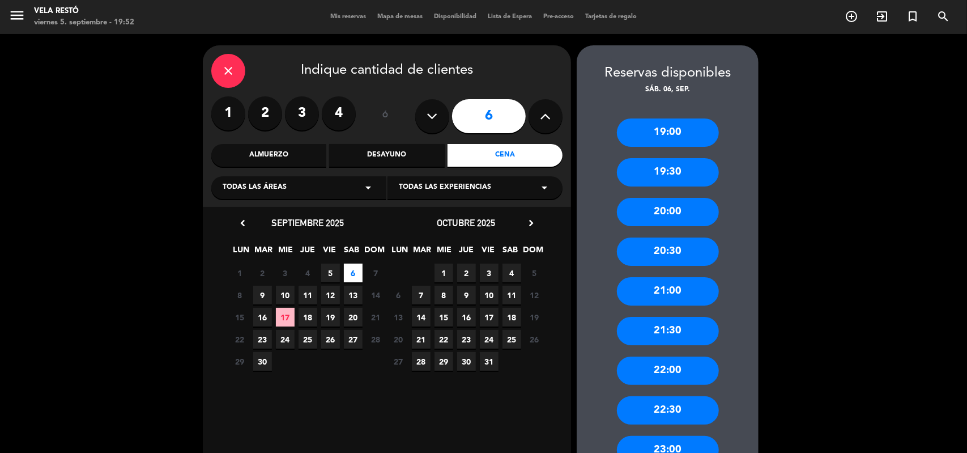
click at [632, 288] on div "21:00" at bounding box center [668, 291] width 102 height 28
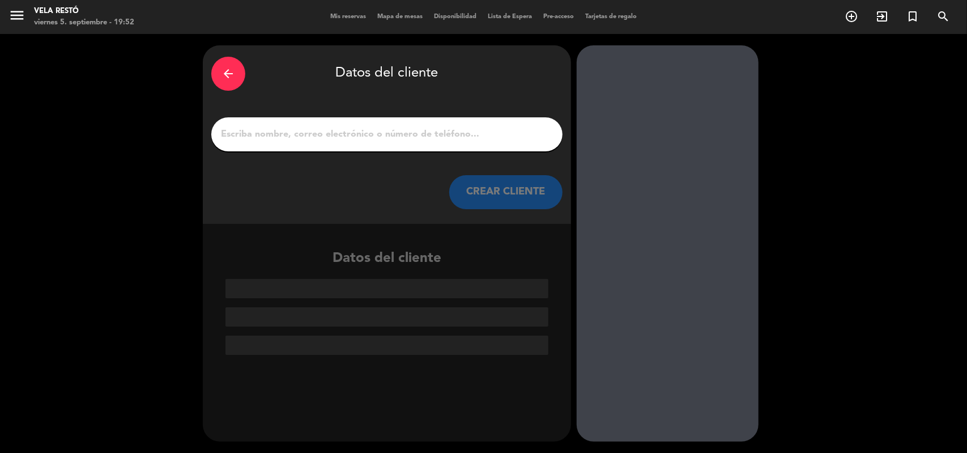
click at [290, 130] on input "1" at bounding box center [387, 134] width 334 height 16
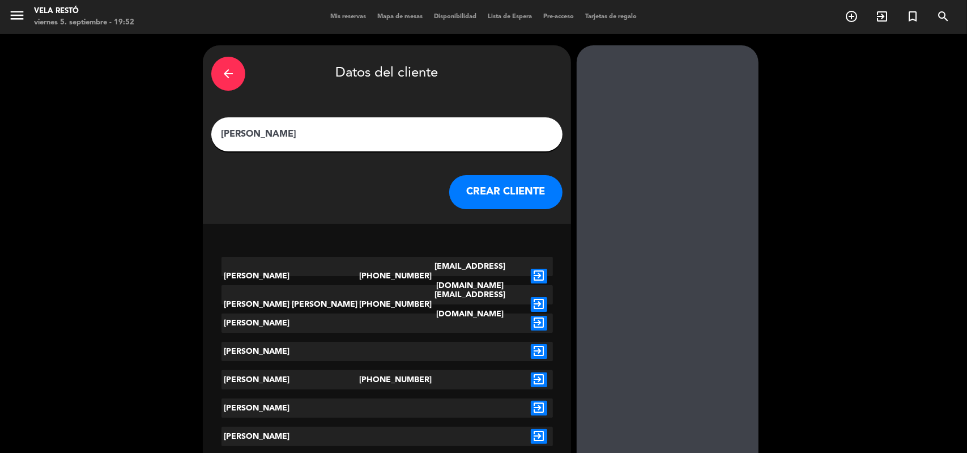
type input "[PERSON_NAME]"
click at [298, 374] on div "[PERSON_NAME]" at bounding box center [291, 379] width 138 height 19
click at [357, 374] on div "[PERSON_NAME]" at bounding box center [291, 379] width 138 height 19
click at [372, 384] on div "[PHONE_NUMBER]" at bounding box center [387, 379] width 56 height 19
click at [385, 375] on div "[PHONE_NUMBER]" at bounding box center [387, 379] width 56 height 19
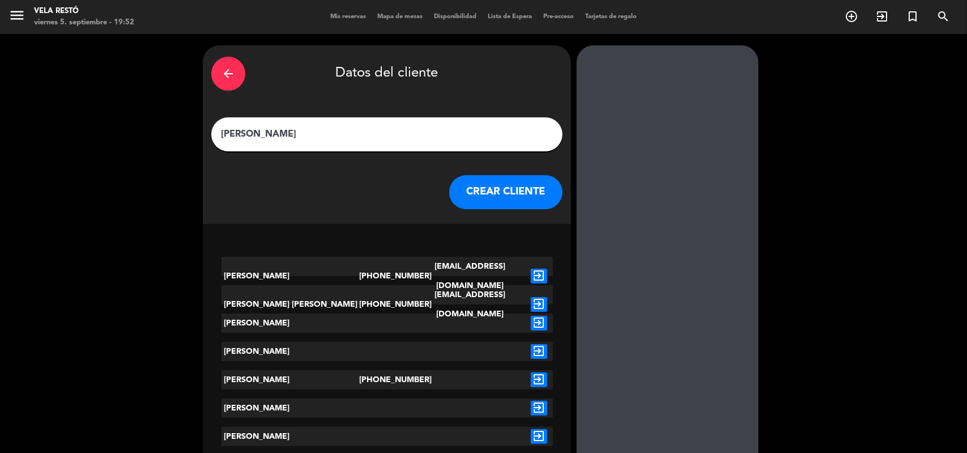
click at [544, 379] on icon "exit_to_app" at bounding box center [539, 379] width 16 height 15
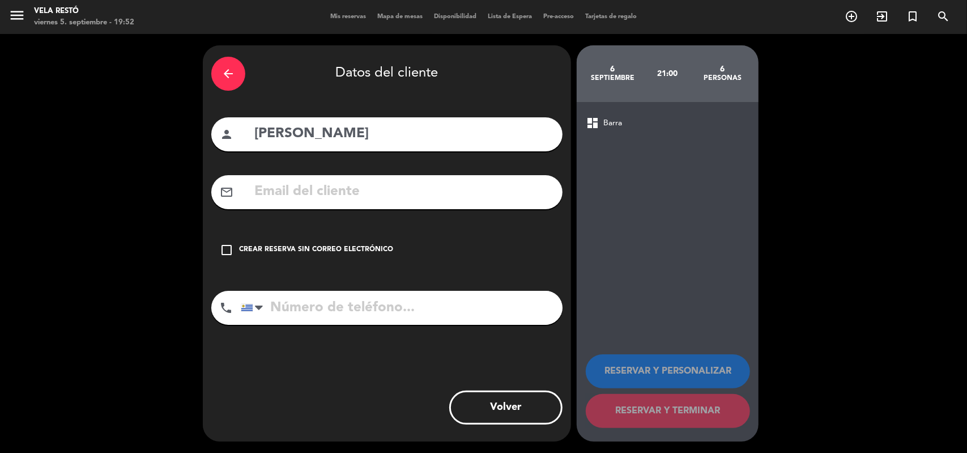
type input "[PHONE_NUMBER]"
click at [237, 250] on div "check_box_outline_blank Crear reserva sin correo electrónico" at bounding box center [386, 250] width 351 height 34
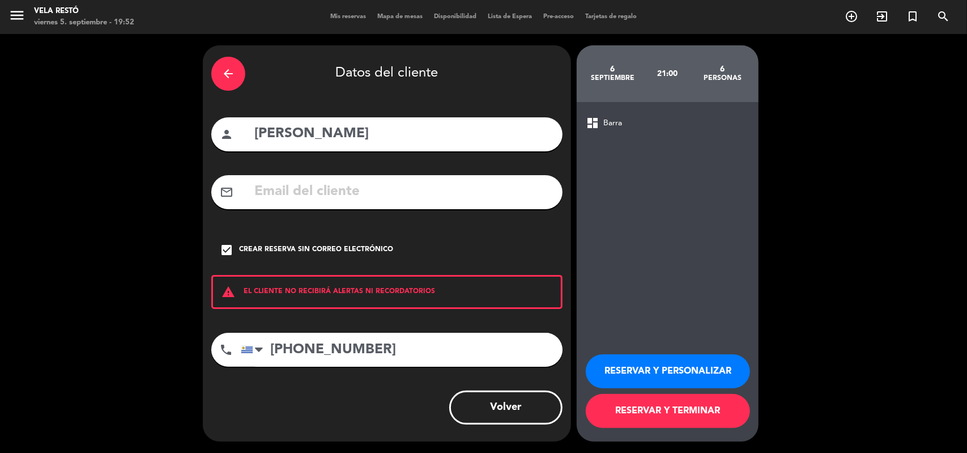
click at [677, 404] on button "RESERVAR Y TERMINAR" at bounding box center [668, 411] width 164 height 34
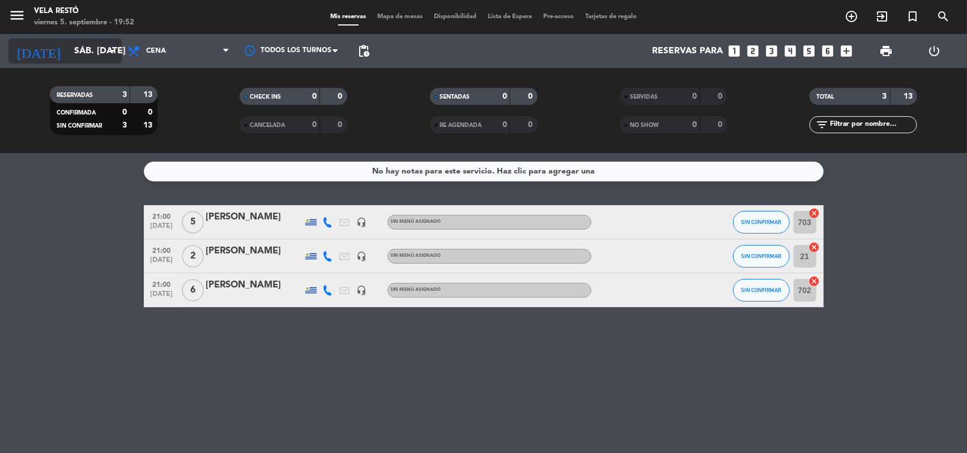
click at [104, 58] on input "sáb. [DATE]" at bounding box center [129, 51] width 120 height 22
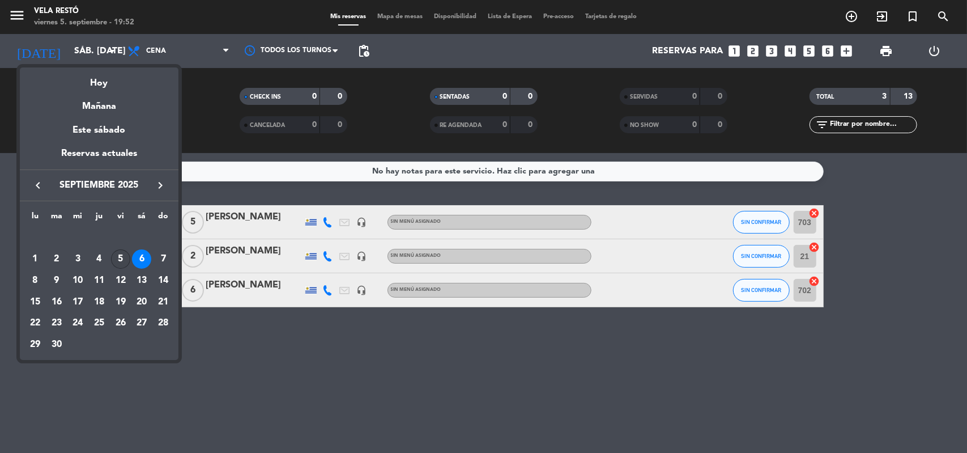
click at [120, 256] on div "5" at bounding box center [120, 258] width 19 height 19
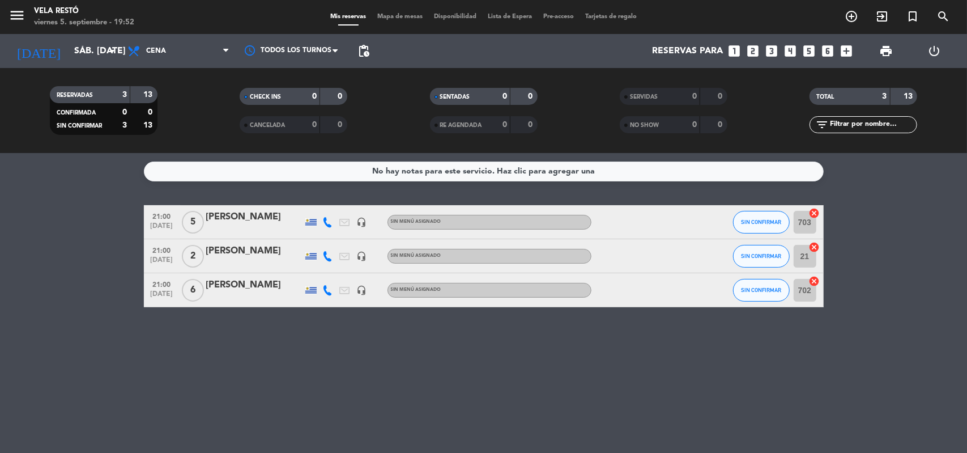
type input "vie. [DATE]"
